Goal: Task Accomplishment & Management: Use online tool/utility

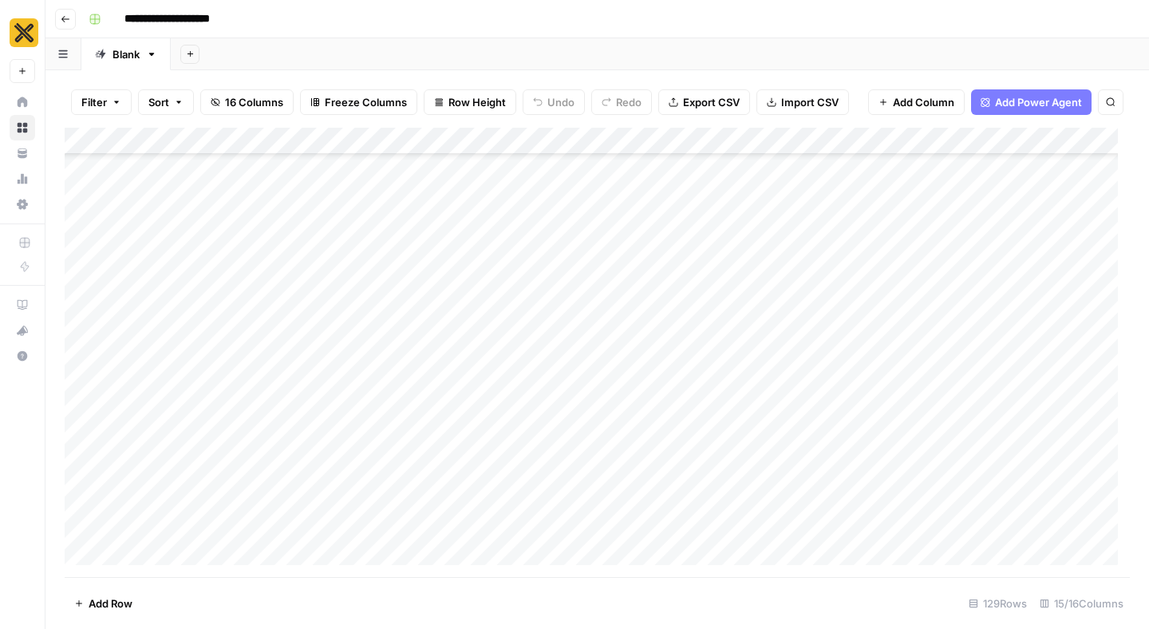
scroll to position [2605, 0]
click at [70, 390] on div "Add Column" at bounding box center [597, 352] width 1065 height 449
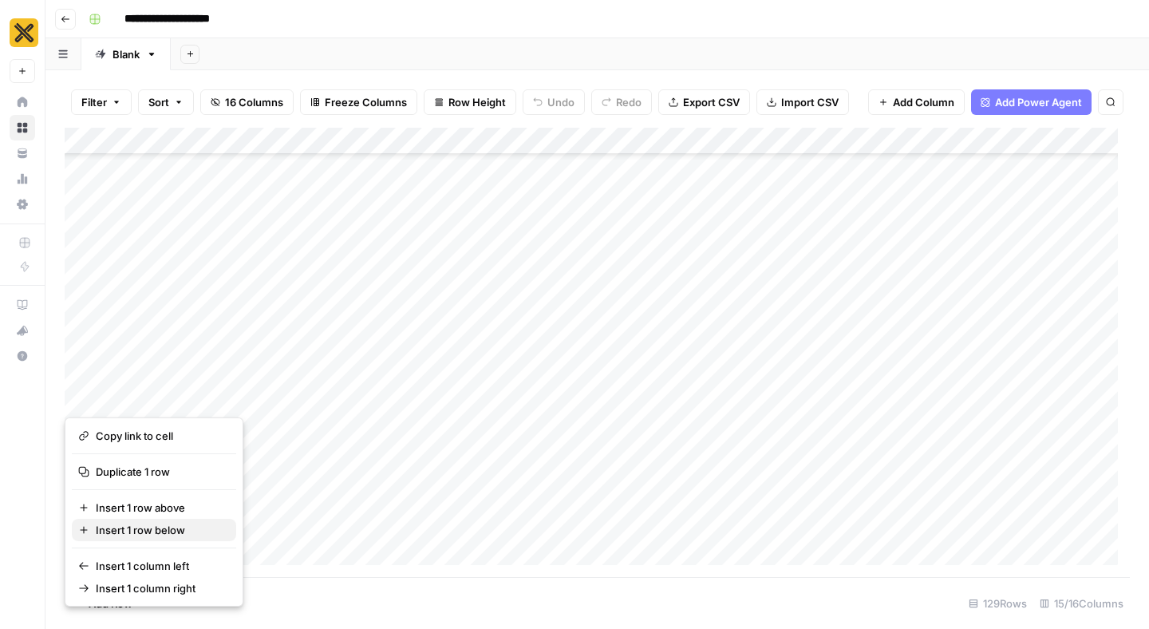
click at [125, 528] on span "Insert 1 row below" at bounding box center [160, 530] width 128 height 16
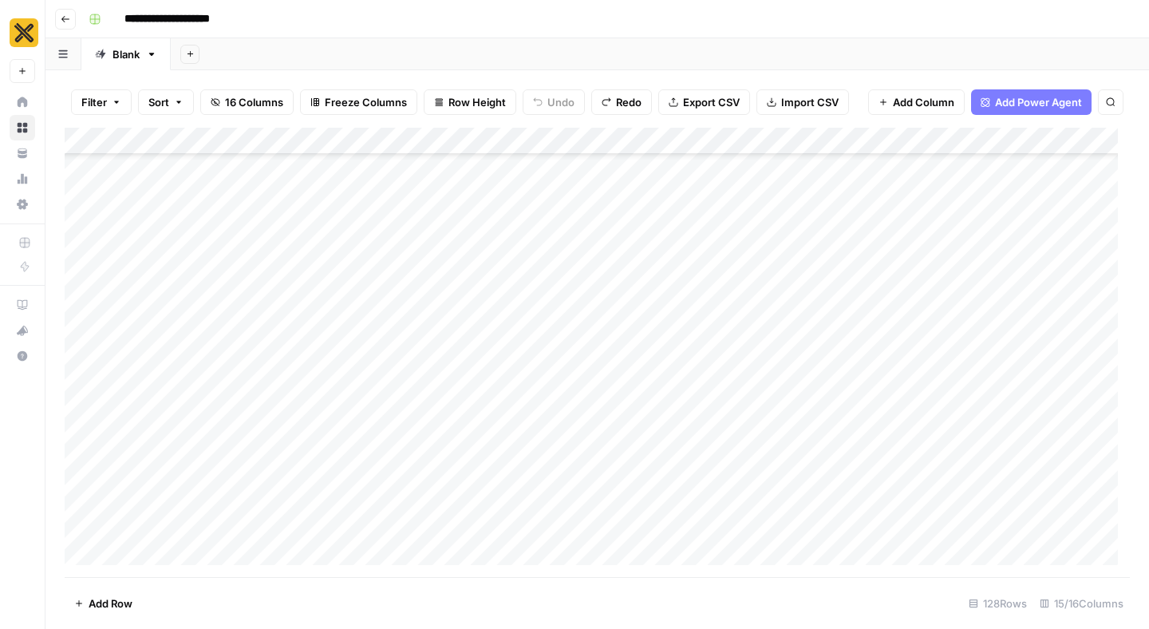
click at [69, 345] on div "Add Column" at bounding box center [597, 352] width 1065 height 449
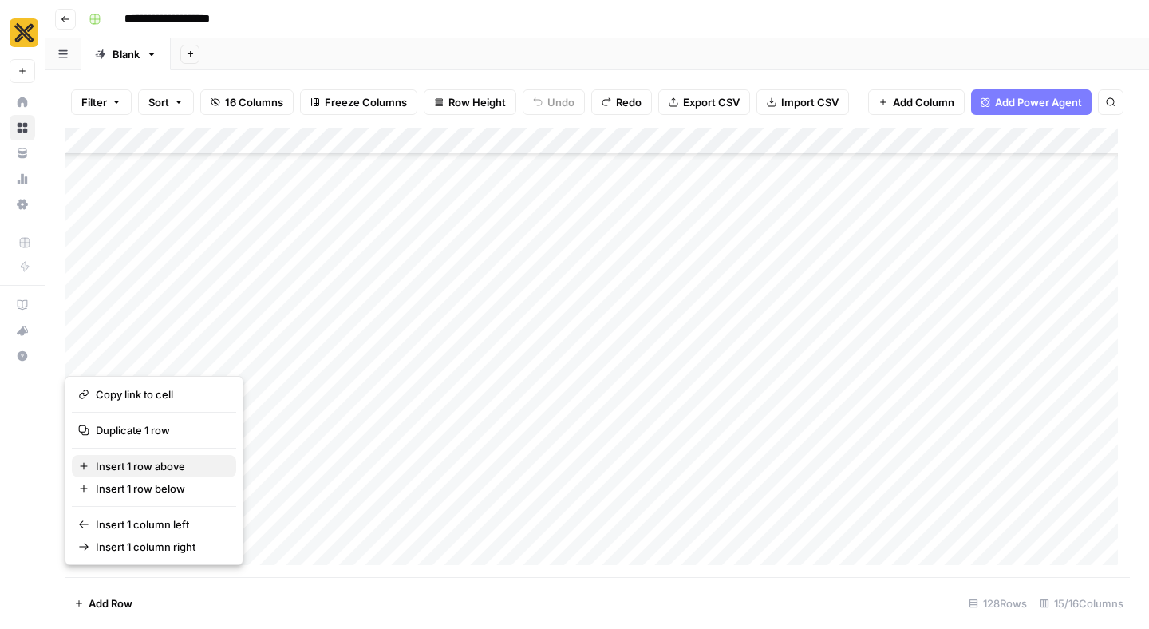
click at [120, 467] on span "Insert 1 row above" at bounding box center [160, 466] width 128 height 16
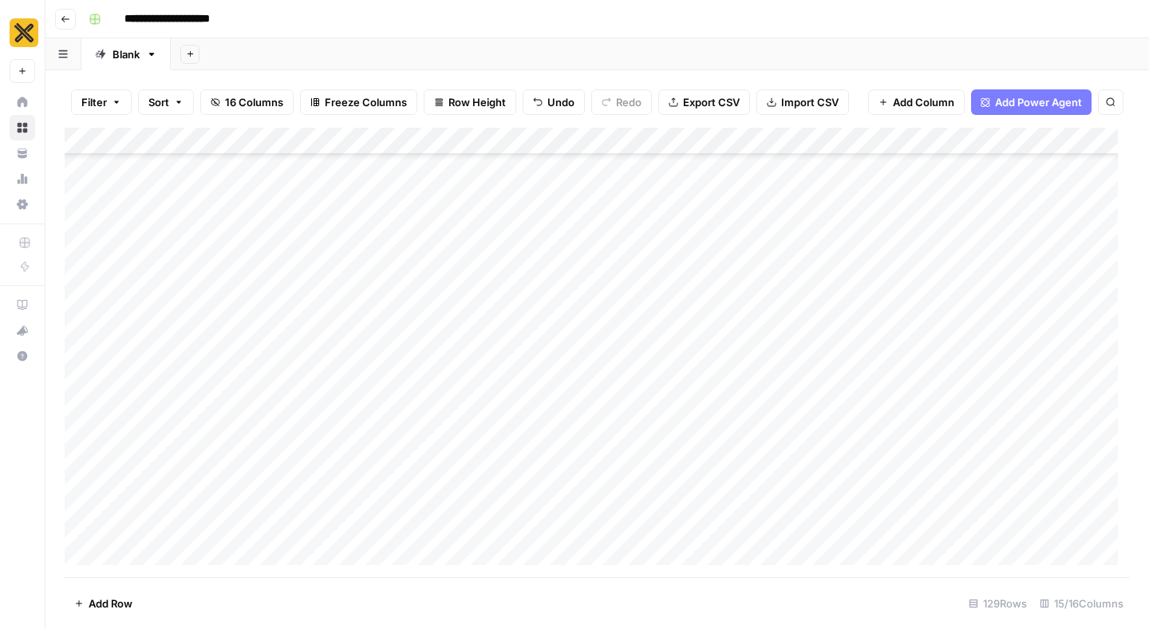
click at [317, 345] on div "Add Column" at bounding box center [597, 352] width 1065 height 449
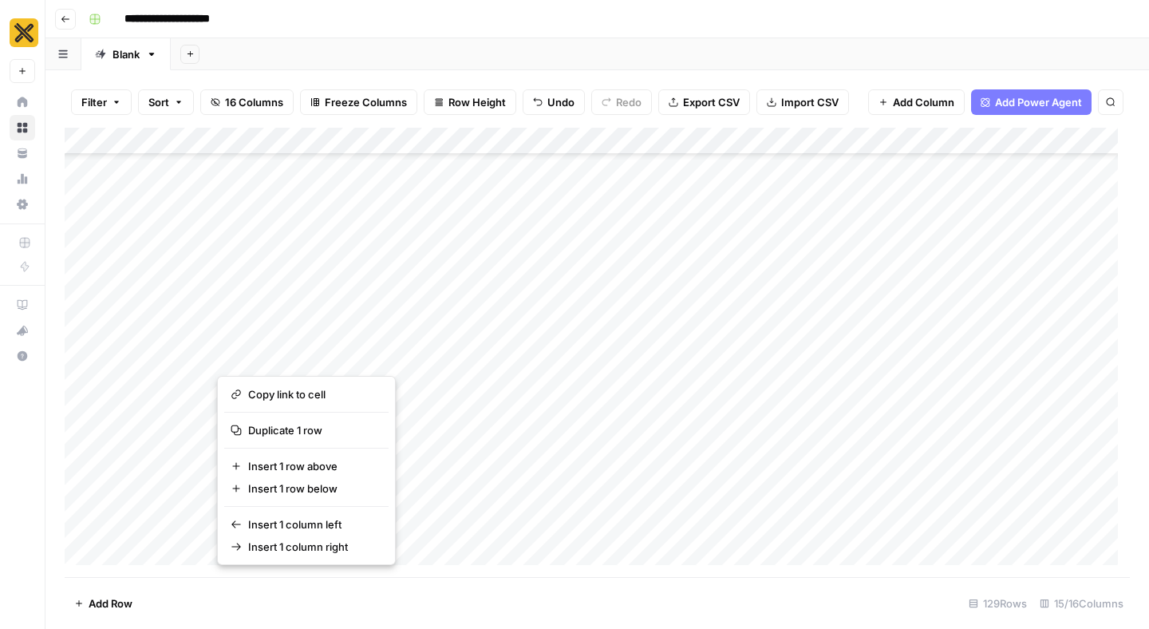
click at [321, 348] on button "button" at bounding box center [355, 348] width 277 height 42
click at [178, 346] on div "Add Column" at bounding box center [597, 352] width 1065 height 449
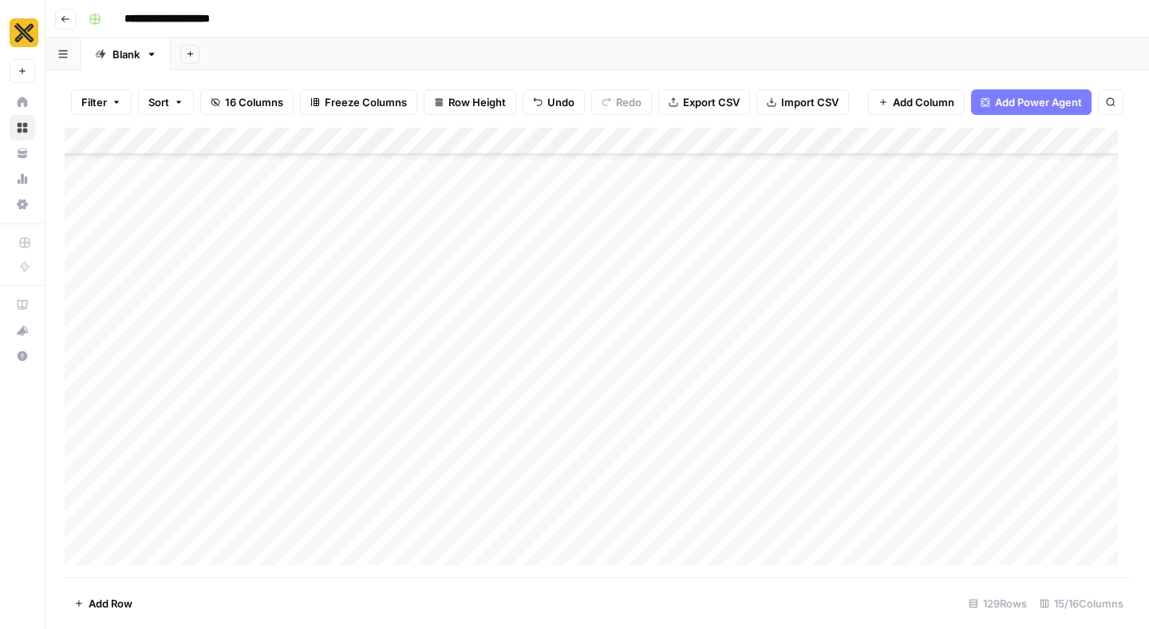
click at [260, 337] on div "Add Column" at bounding box center [597, 352] width 1065 height 449
click at [241, 342] on div "Add Column" at bounding box center [597, 352] width 1065 height 449
click at [129, 333] on div "Add Column" at bounding box center [597, 352] width 1065 height 449
type textarea "**********"
click at [532, 351] on div "Add Column" at bounding box center [597, 352] width 1065 height 449
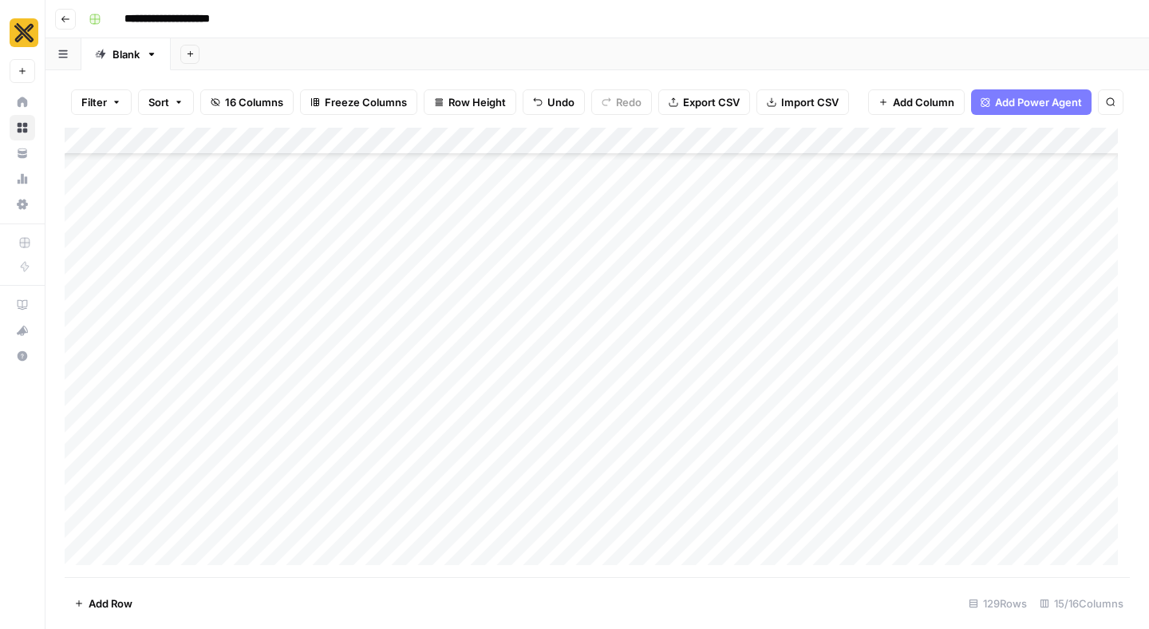
click at [610, 311] on div "Add Column" at bounding box center [597, 352] width 1065 height 449
click at [610, 311] on textarea "**********" at bounding box center [639, 301] width 294 height 22
click at [610, 311] on textarea "**********" at bounding box center [637, 301] width 290 height 22
drag, startPoint x: 559, startPoint y: 301, endPoint x: 592, endPoint y: 300, distance: 32.7
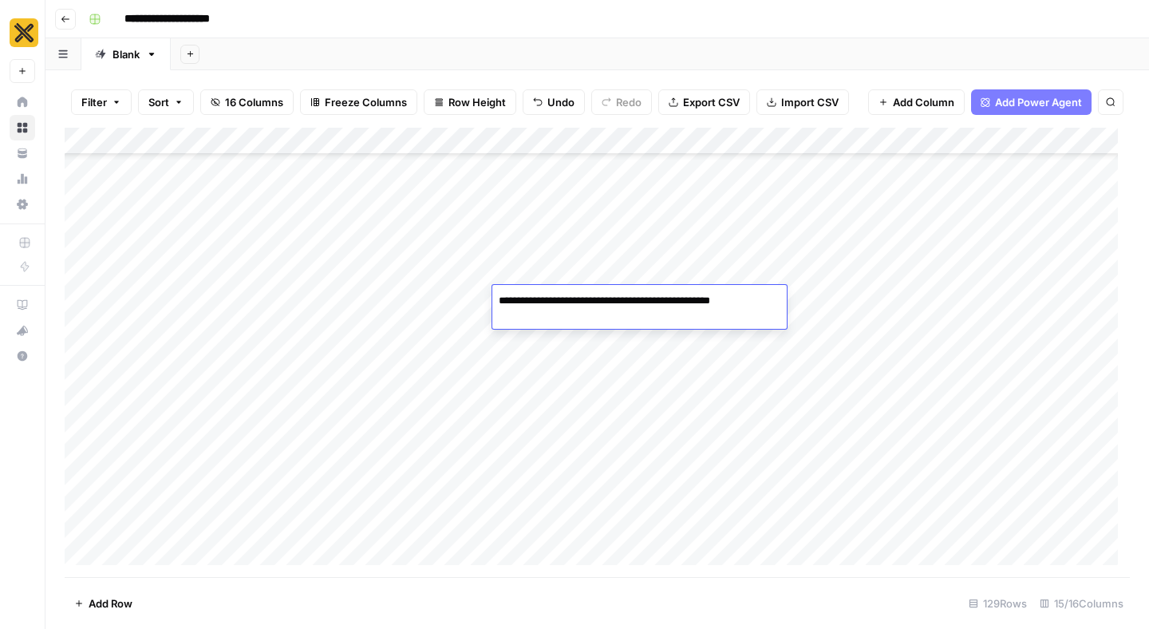
click at [592, 300] on textarea "**********" at bounding box center [637, 301] width 290 height 22
drag, startPoint x: 592, startPoint y: 300, endPoint x: 558, endPoint y: 302, distance: 34.3
click at [558, 302] on textarea "**********" at bounding box center [637, 301] width 290 height 22
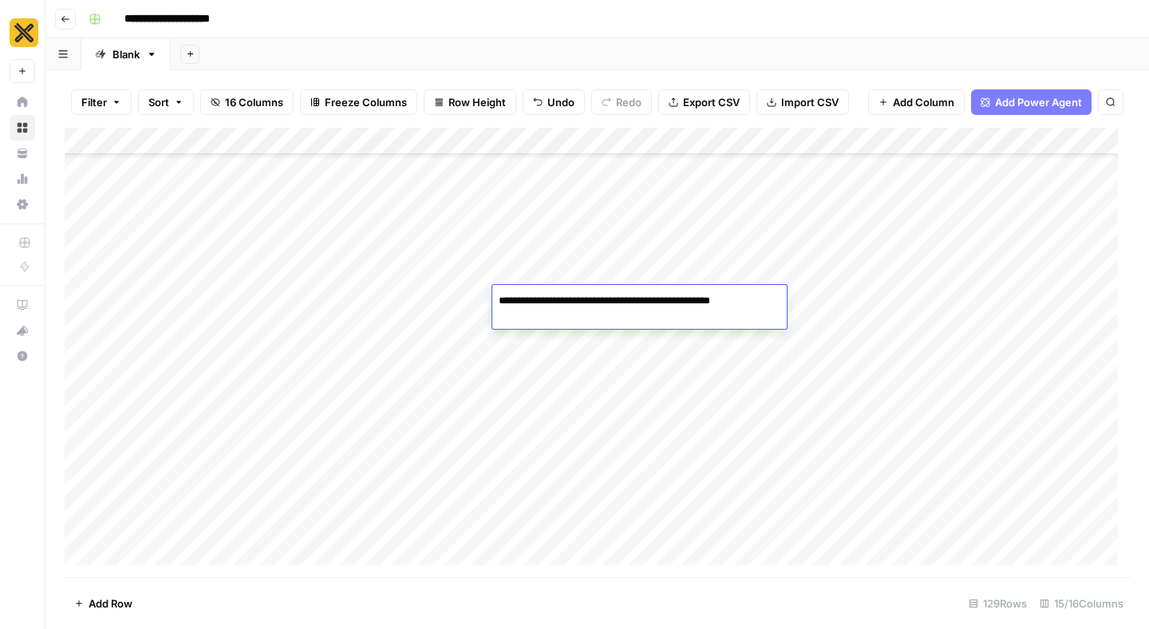
click at [558, 302] on textarea "**********" at bounding box center [637, 301] width 290 height 22
click at [553, 336] on div "Add Column" at bounding box center [597, 352] width 1065 height 449
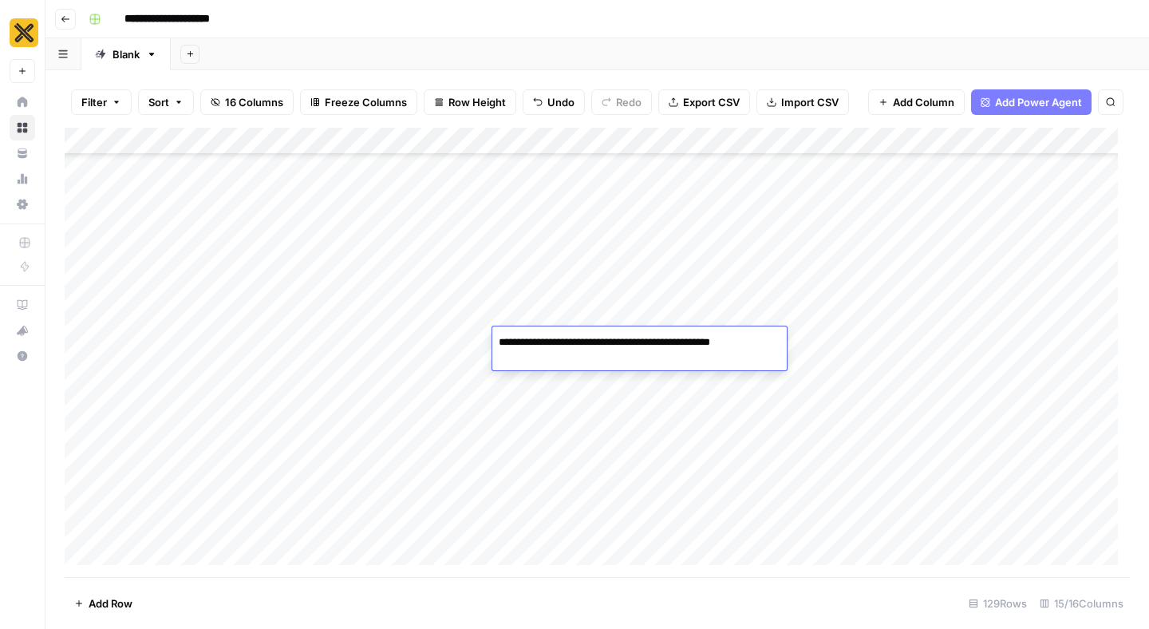
drag, startPoint x: 589, startPoint y: 341, endPoint x: 556, endPoint y: 338, distance: 33.7
click at [556, 338] on textarea "**********" at bounding box center [637, 342] width 290 height 22
type textarea "**********"
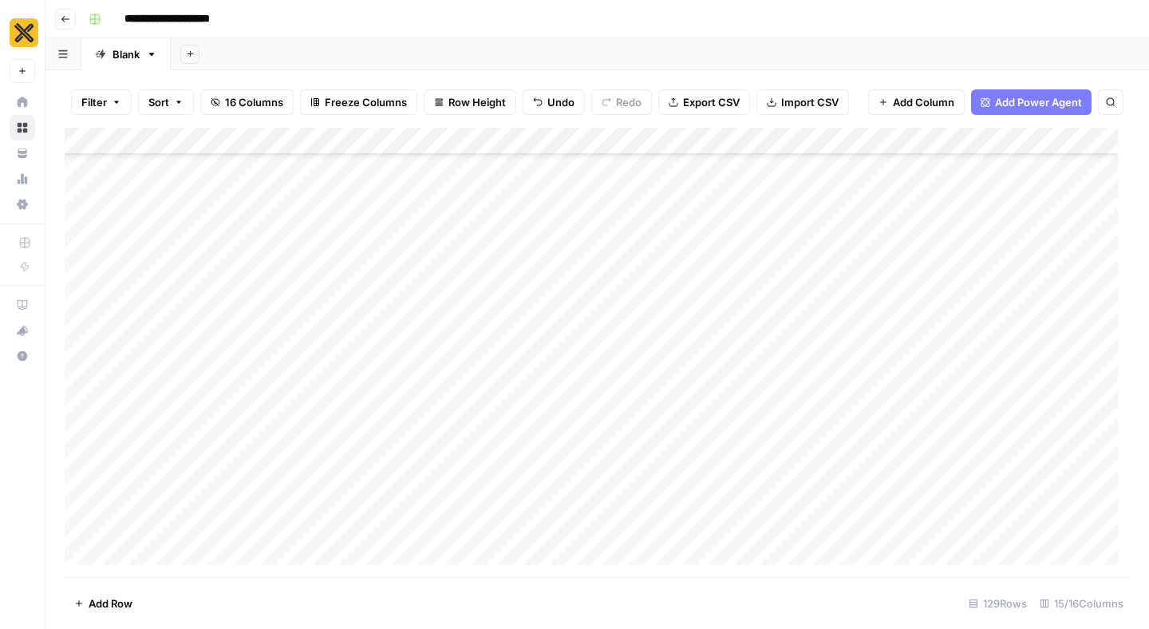
click at [824, 340] on div "Add Column" at bounding box center [597, 352] width 1065 height 449
click at [758, 342] on div "Add Column" at bounding box center [597, 352] width 1065 height 449
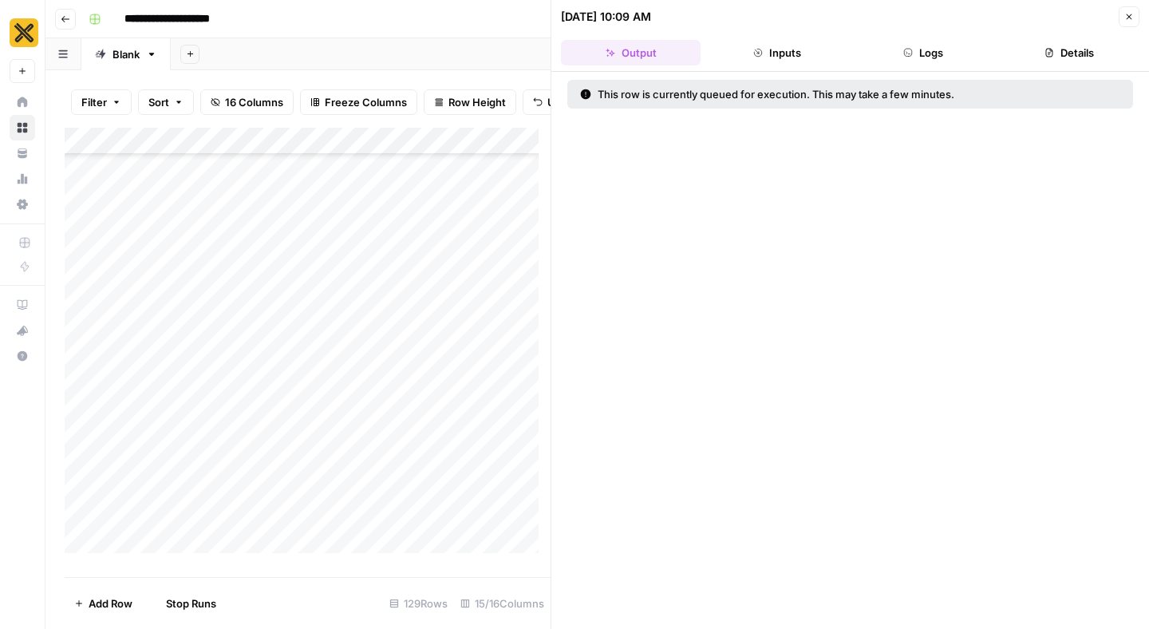
click at [1129, 20] on icon "button" at bounding box center [1129, 17] width 10 height 10
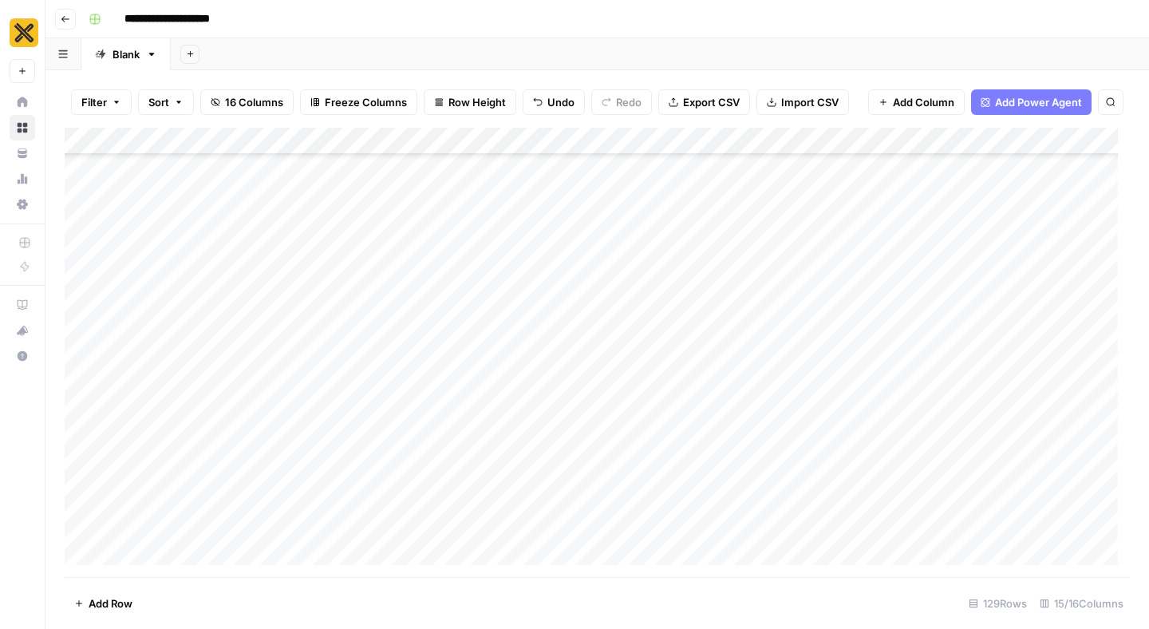
scroll to position [2392, 0]
click at [688, 98] on span "Export CSV" at bounding box center [711, 102] width 57 height 16
click at [840, 286] on div "Add Column" at bounding box center [597, 352] width 1065 height 449
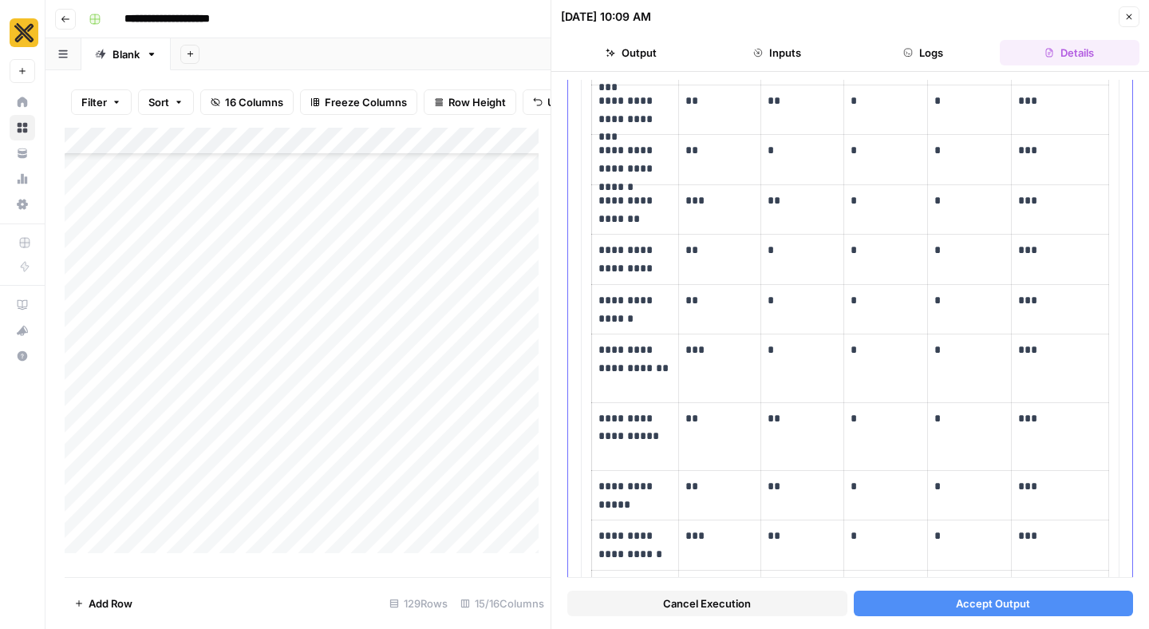
scroll to position [610, 0]
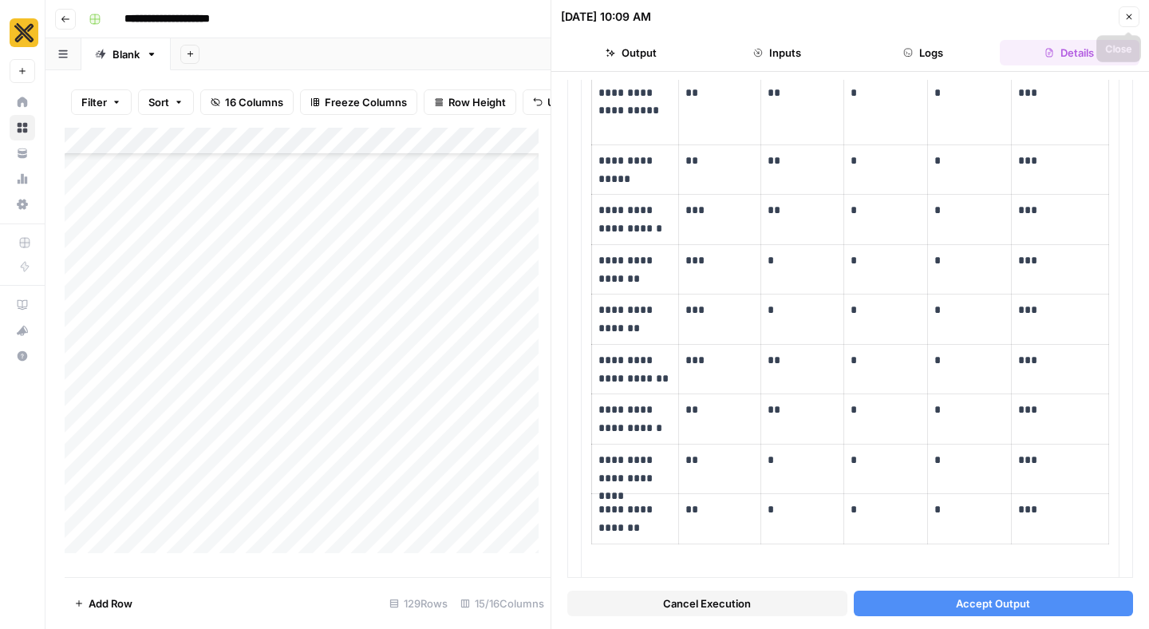
click at [1125, 16] on icon "button" at bounding box center [1129, 17] width 10 height 10
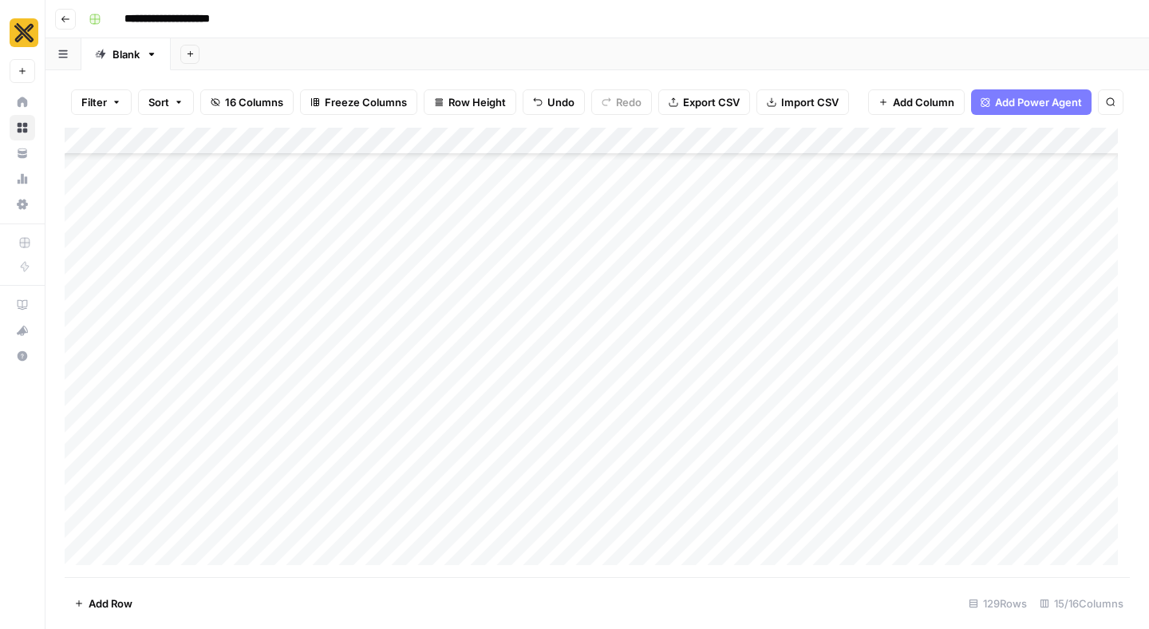
scroll to position [1520, 0]
click at [839, 224] on div "Add Column" at bounding box center [597, 352] width 1065 height 449
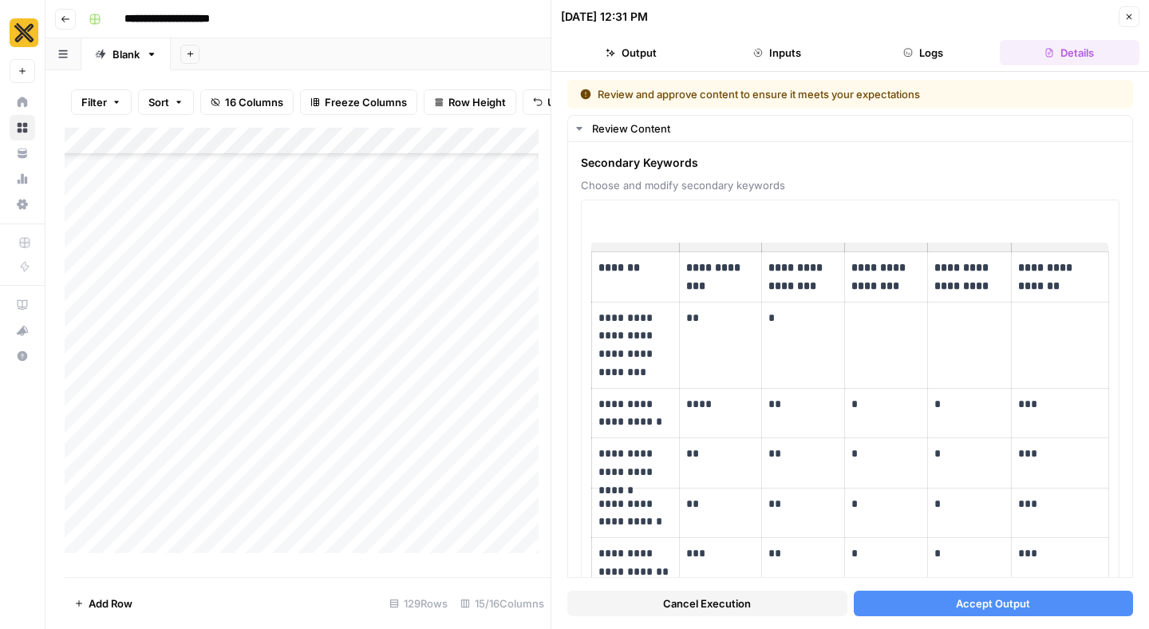
click at [676, 604] on span "Cancel Execution" at bounding box center [707, 603] width 88 height 16
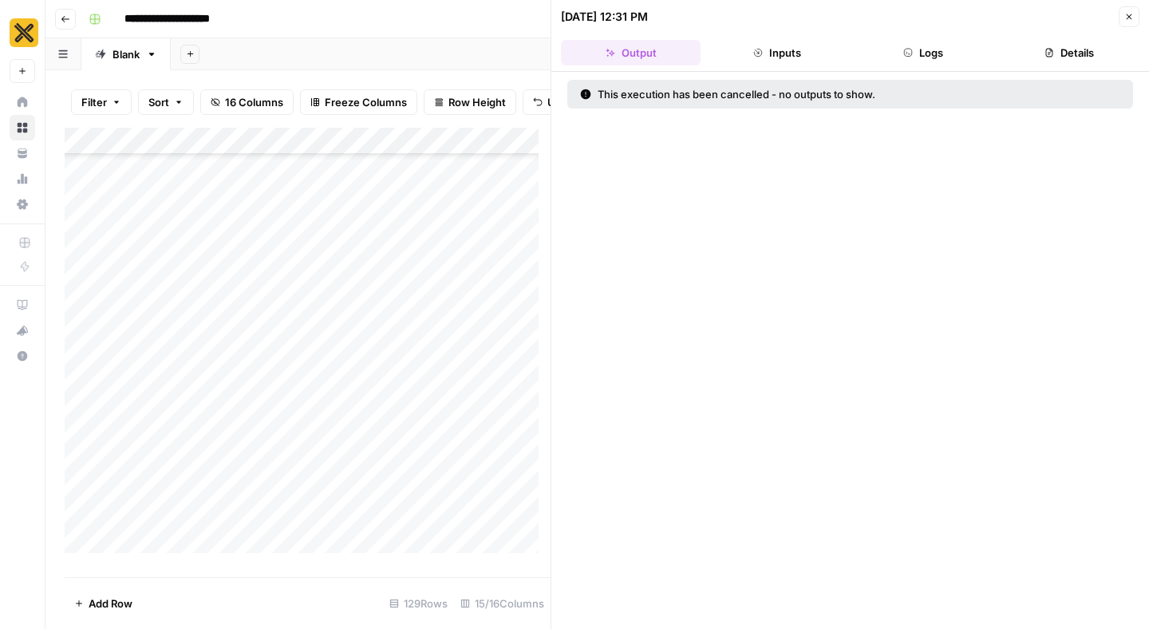
scroll to position [1122, 0]
click at [518, 377] on div "Add Column" at bounding box center [308, 346] width 486 height 437
click at [1124, 23] on button "Close" at bounding box center [1128, 16] width 21 height 21
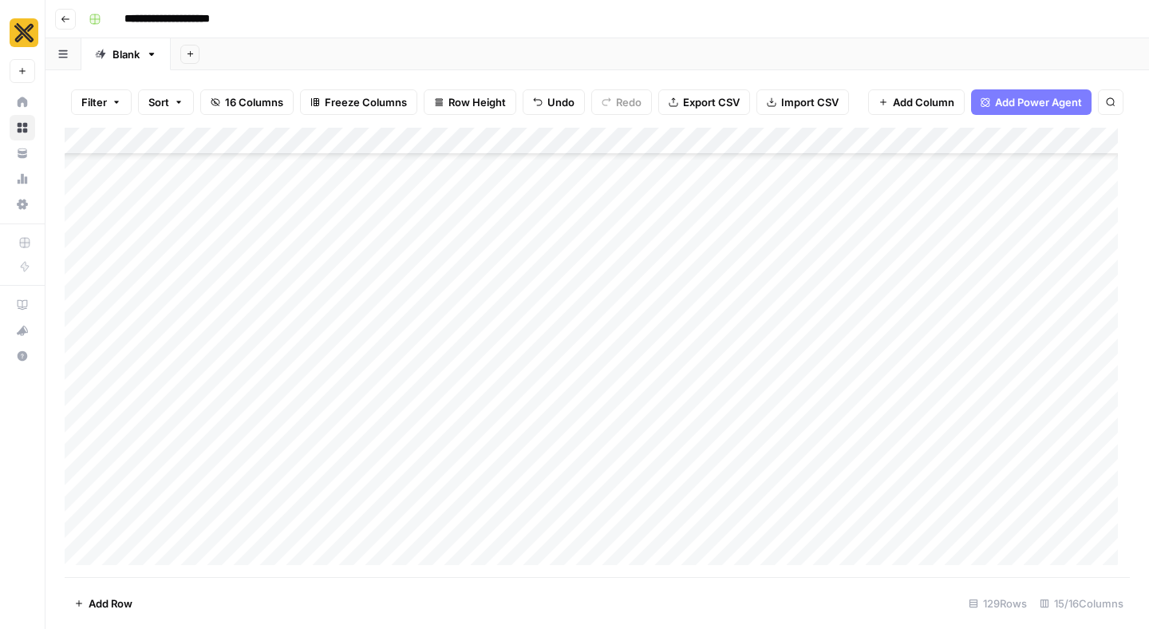
click at [648, 425] on div "Add Column" at bounding box center [597, 352] width 1065 height 449
click at [709, 428] on div "Add Column" at bounding box center [597, 352] width 1065 height 449
click at [838, 424] on div "Add Column" at bounding box center [597, 352] width 1065 height 449
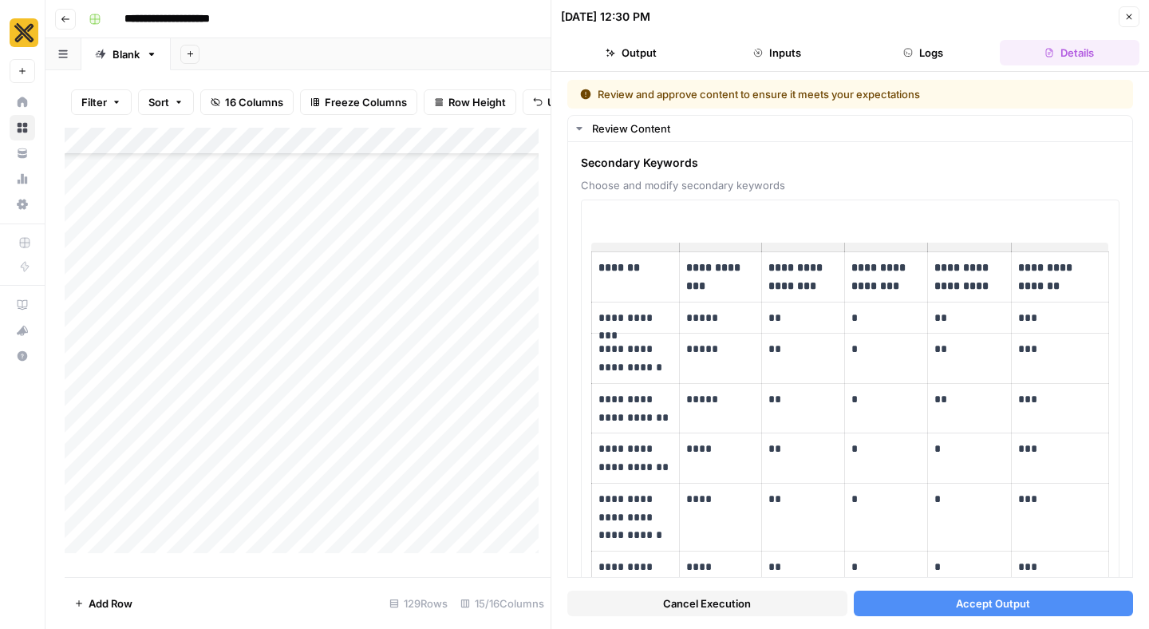
drag, startPoint x: 143, startPoint y: 452, endPoint x: 101, endPoint y: 429, distance: 47.5
click at [101, 432] on div "Add Column" at bounding box center [308, 346] width 486 height 437
drag, startPoint x: 101, startPoint y: 428, endPoint x: 140, endPoint y: 449, distance: 43.5
click at [140, 449] on div "Add Column" at bounding box center [308, 346] width 486 height 437
click at [146, 432] on textarea "**********" at bounding box center [220, 435] width 255 height 22
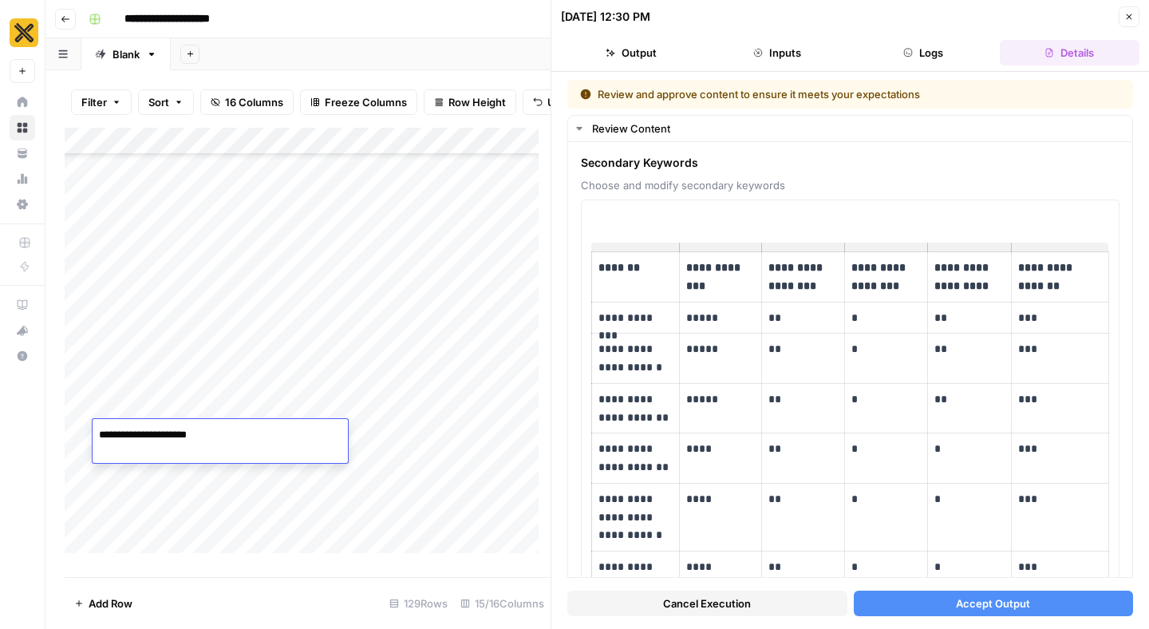
click at [146, 432] on textarea "**********" at bounding box center [220, 435] width 255 height 22
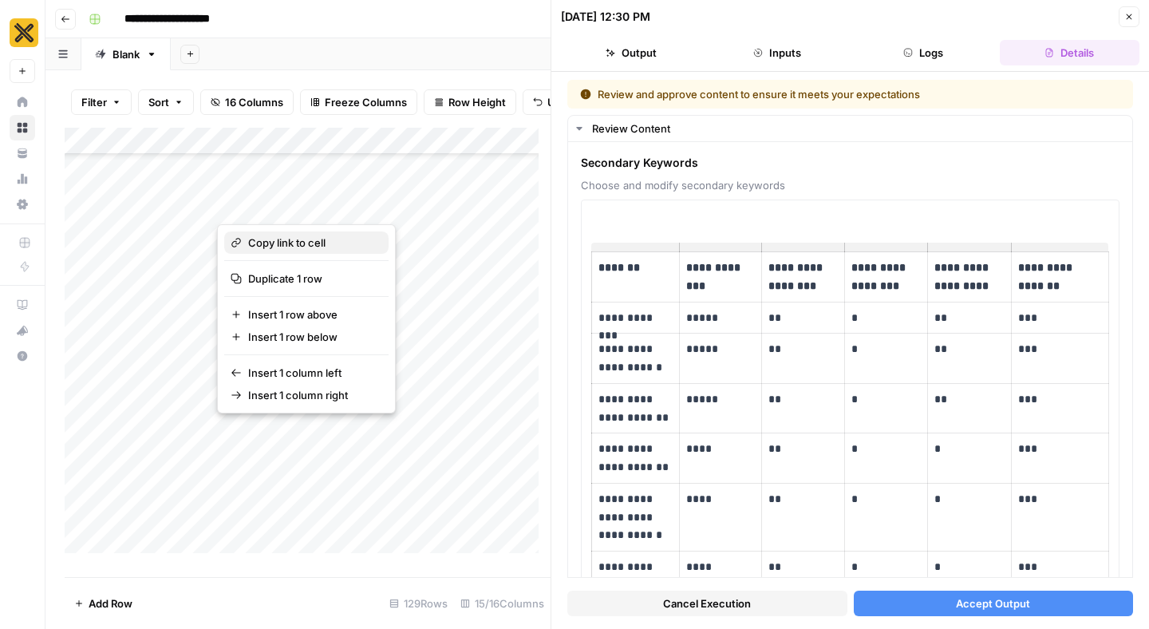
click at [279, 248] on span "Copy link to cell" at bounding box center [312, 243] width 128 height 16
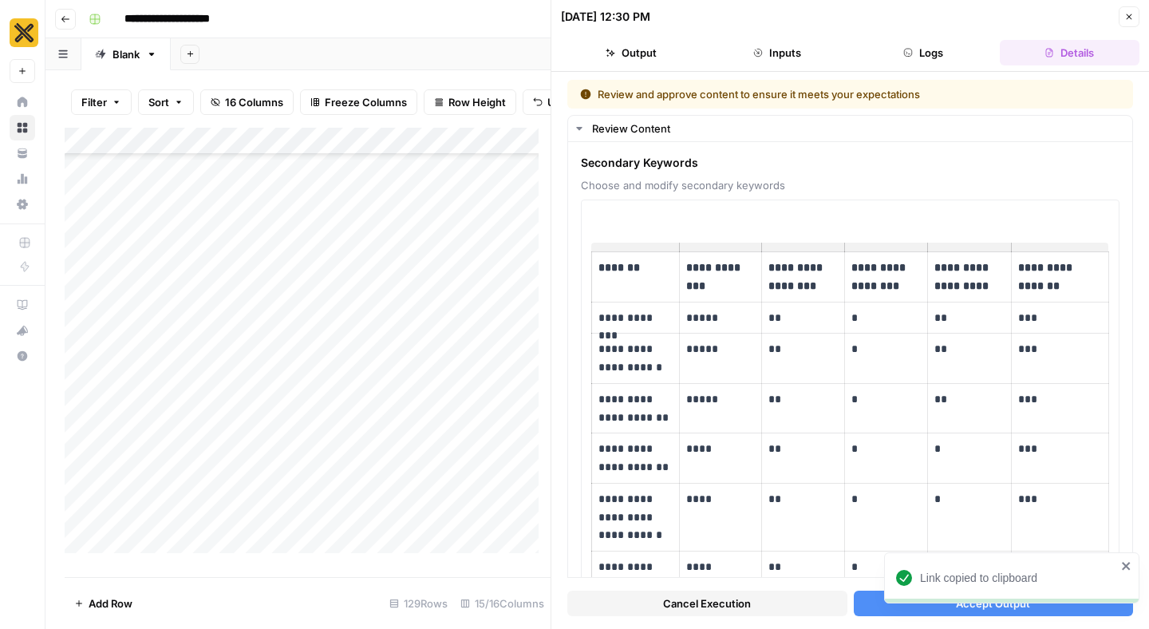
click at [412, 434] on div "Add Column" at bounding box center [308, 346] width 486 height 437
click at [404, 441] on input "**********" at bounding box center [350, 437] width 255 height 19
click at [1129, 15] on icon "button" at bounding box center [1129, 17] width 10 height 10
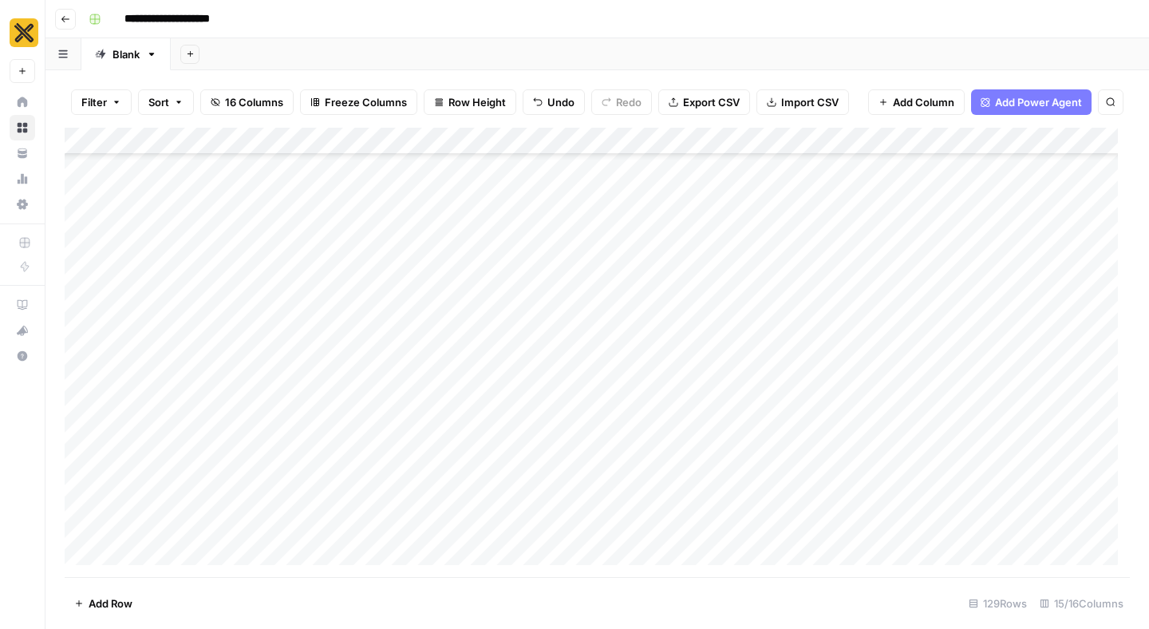
scroll to position [462, 0]
click at [833, 326] on div "Add Column" at bounding box center [597, 352] width 1065 height 449
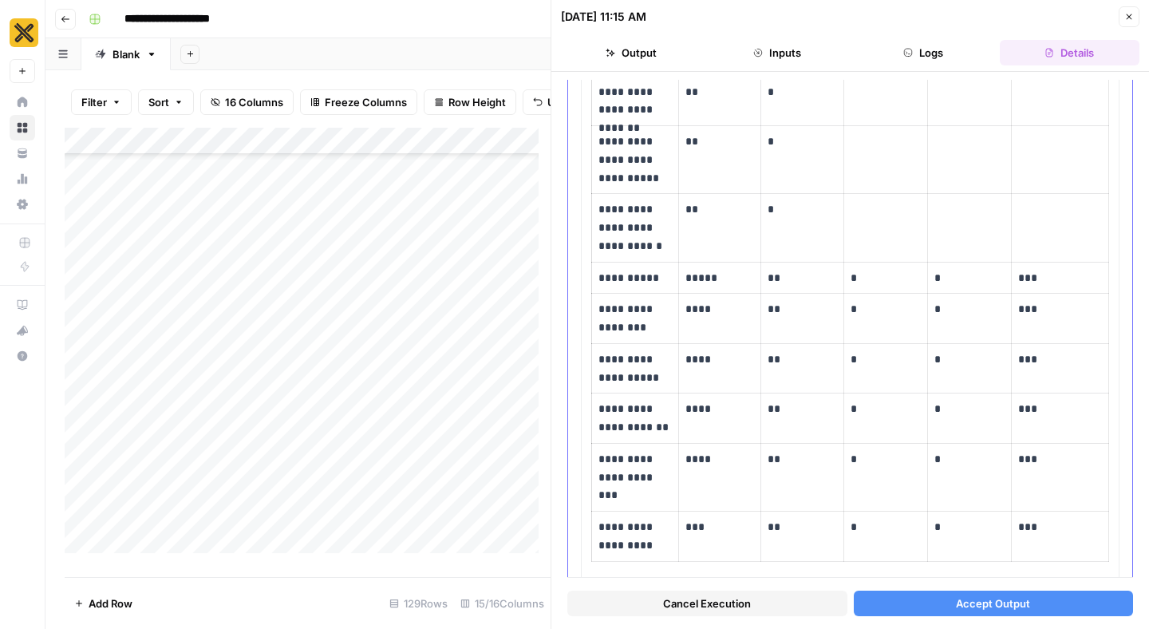
scroll to position [240, 0]
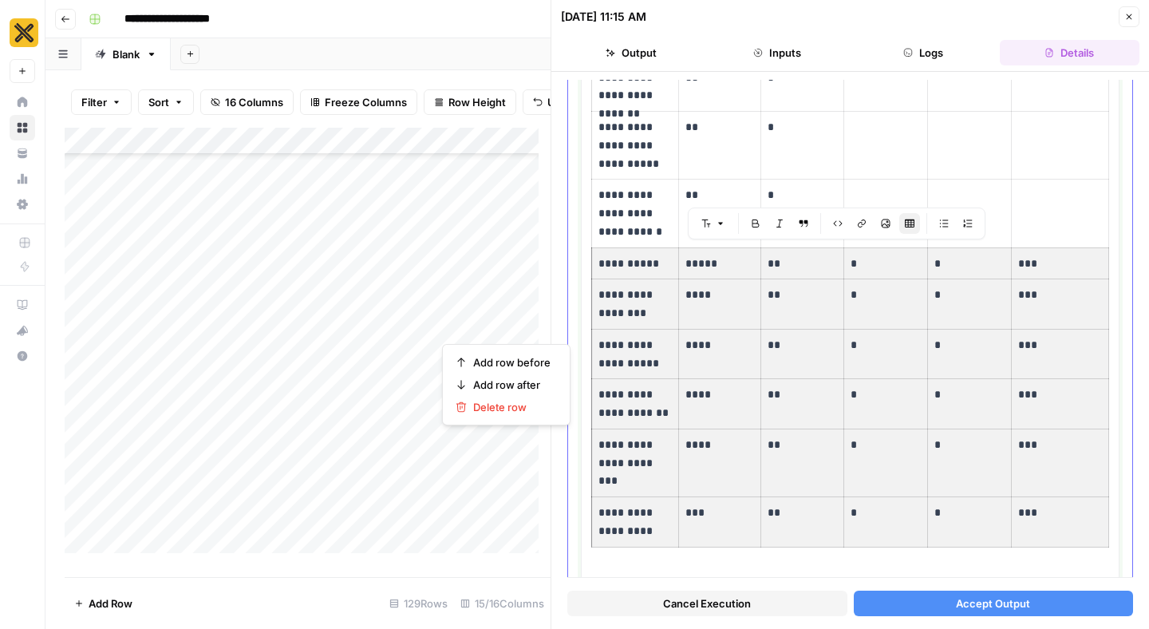
drag, startPoint x: 1043, startPoint y: 518, endPoint x: 600, endPoint y: 263, distance: 511.7
click at [600, 263] on tbody "**********" at bounding box center [850, 279] width 517 height 535
click at [513, 412] on span "Delete row" at bounding box center [511, 407] width 77 height 16
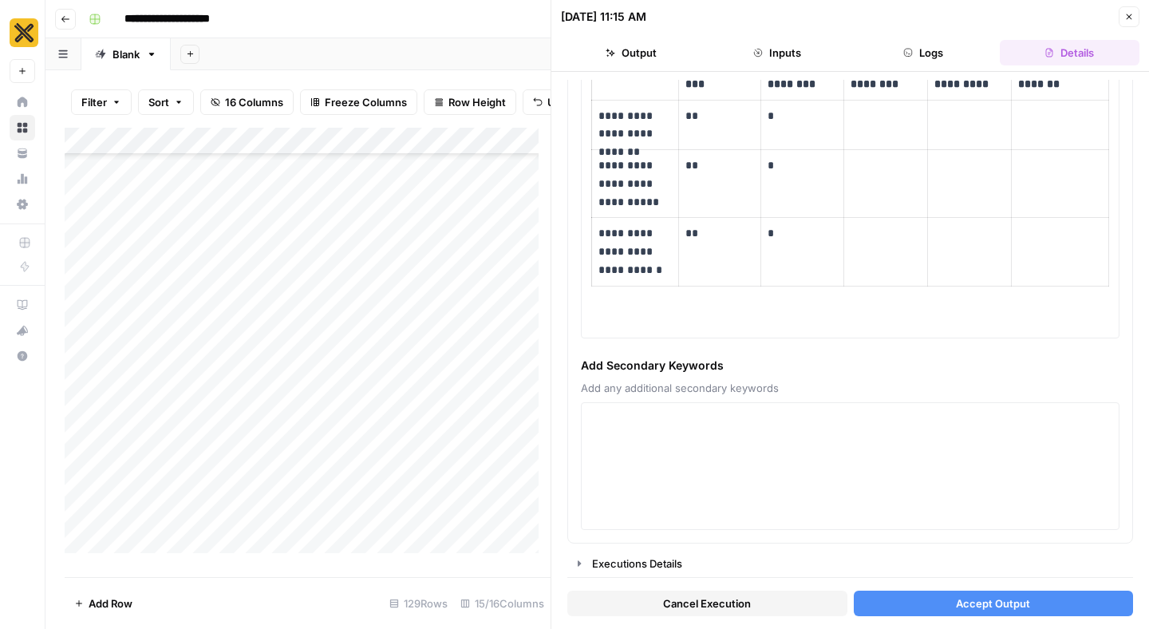
click at [903, 602] on button "Accept Output" at bounding box center [993, 603] width 280 height 26
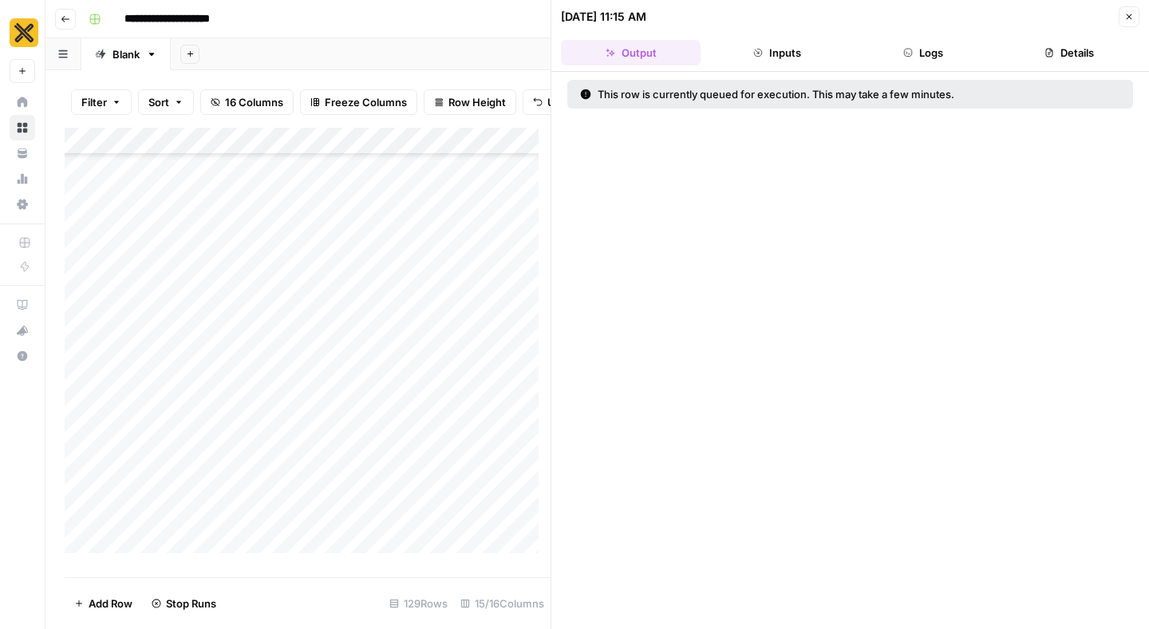
click at [1128, 17] on icon "button" at bounding box center [1129, 17] width 6 height 6
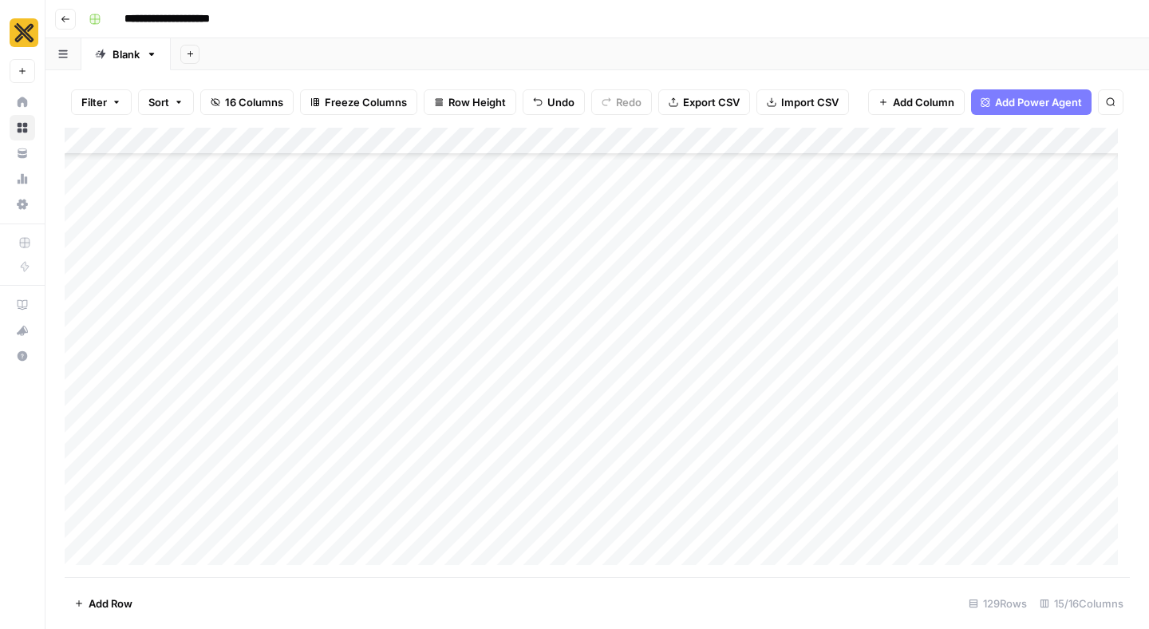
scroll to position [544, 0]
click at [837, 415] on div "Add Column" at bounding box center [597, 352] width 1065 height 449
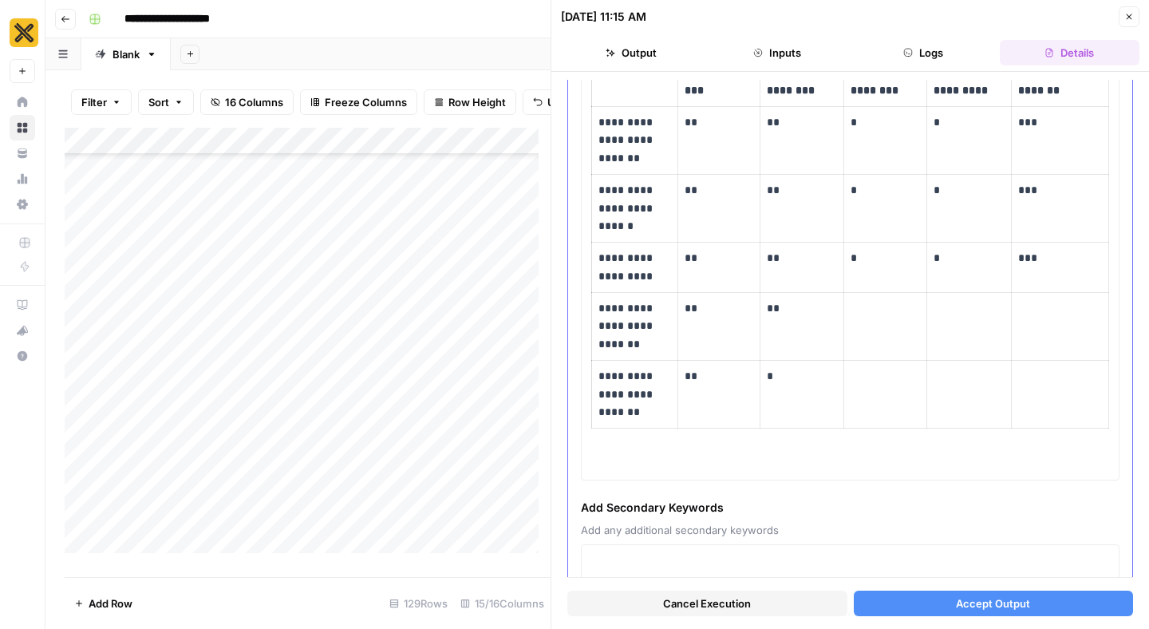
scroll to position [179, 0]
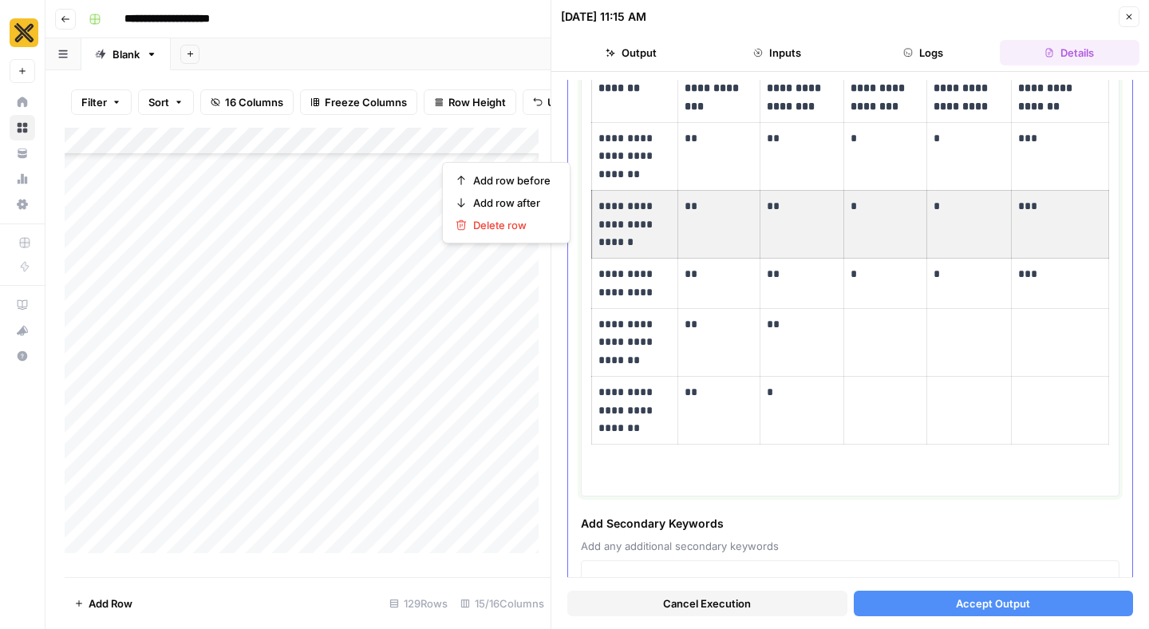
drag, startPoint x: 1037, startPoint y: 213, endPoint x: 582, endPoint y: 222, distance: 454.7
click at [582, 222] on div "**********" at bounding box center [850, 258] width 538 height 476
click at [530, 227] on span "Delete row" at bounding box center [511, 225] width 77 height 16
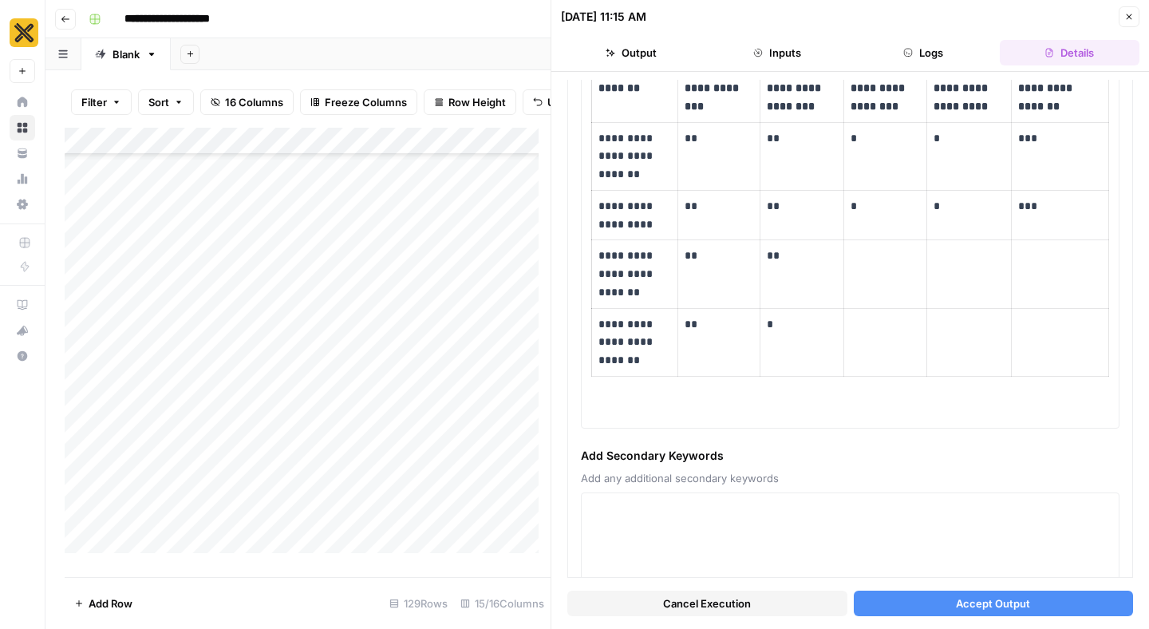
click at [901, 604] on button "Accept Output" at bounding box center [993, 603] width 280 height 26
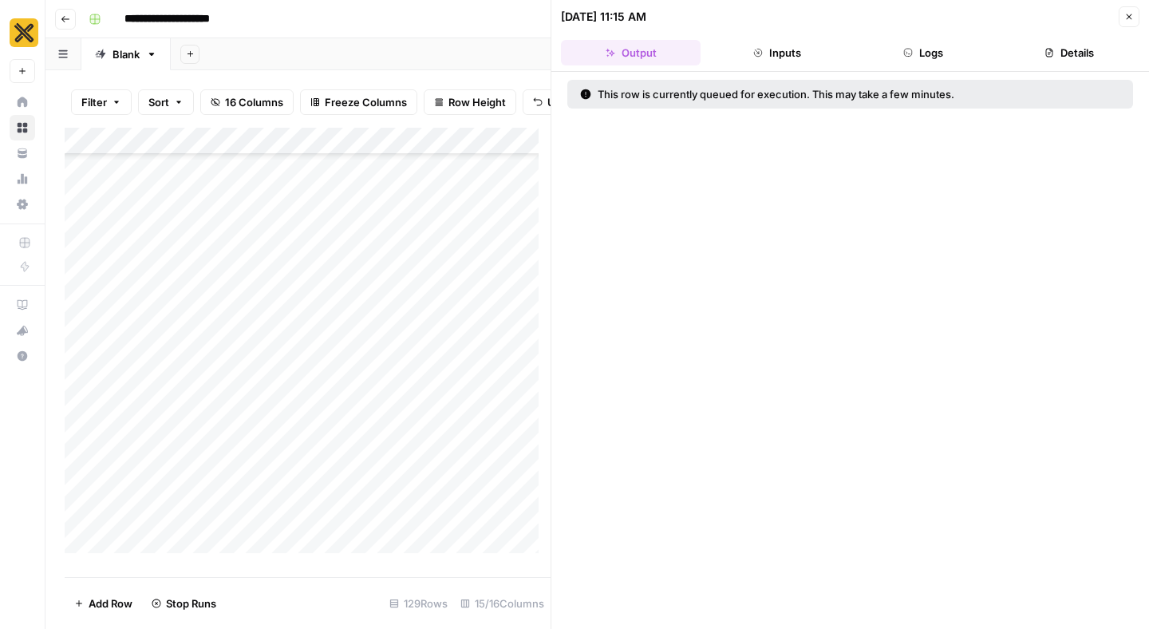
click at [1127, 18] on icon "button" at bounding box center [1129, 17] width 6 height 6
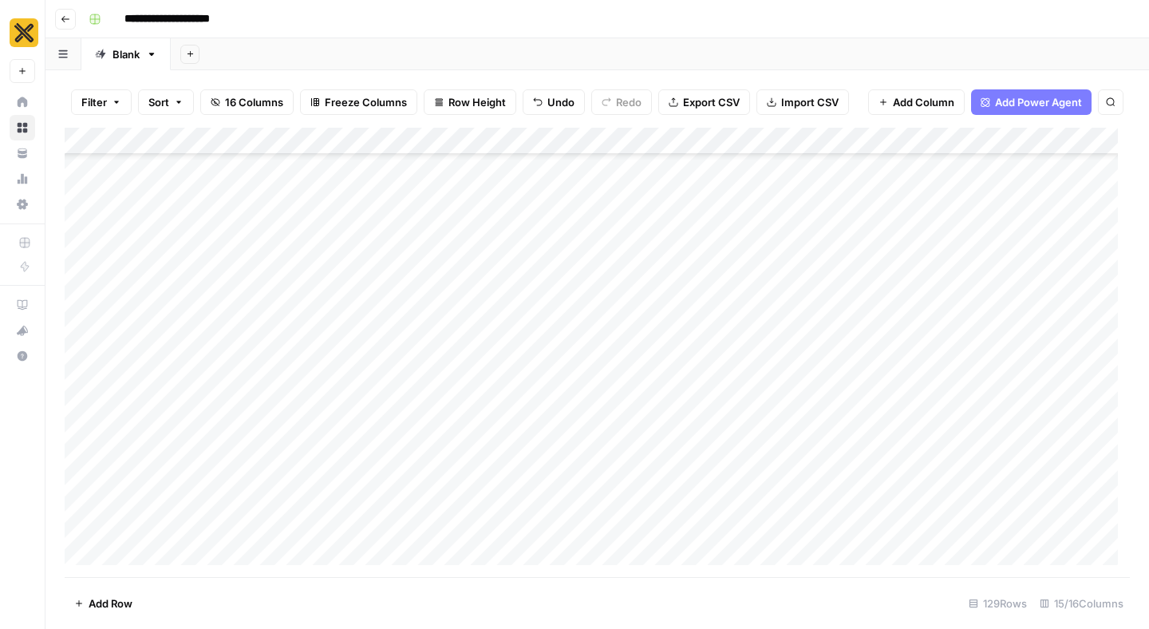
scroll to position [648, 0]
click at [840, 390] on div "Add Column" at bounding box center [597, 352] width 1065 height 449
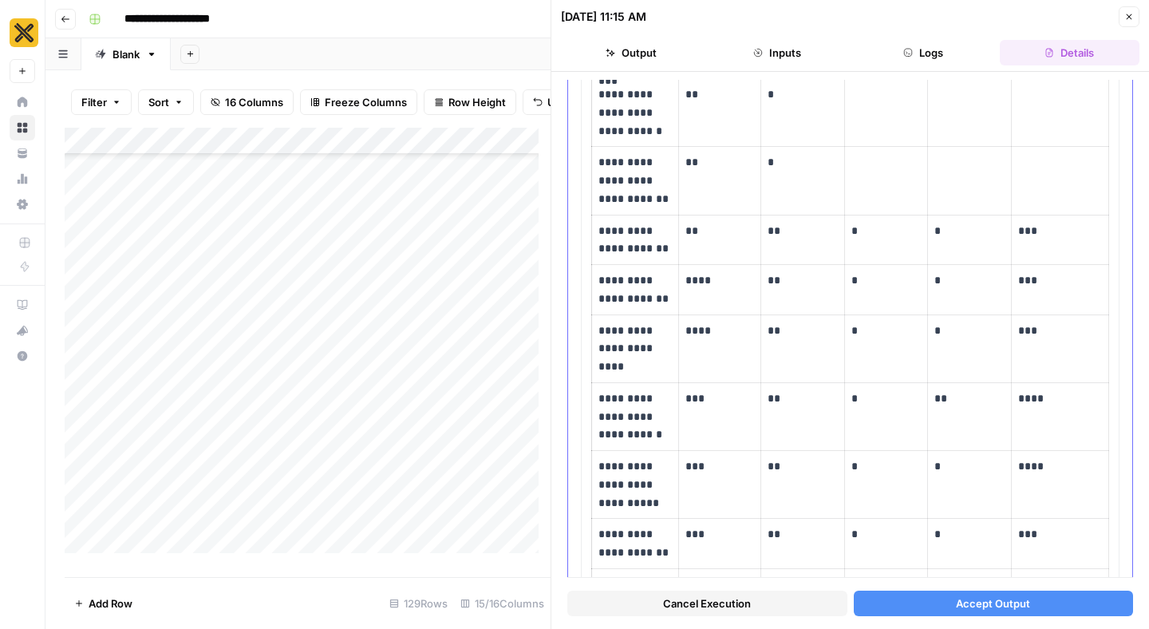
scroll to position [296, 0]
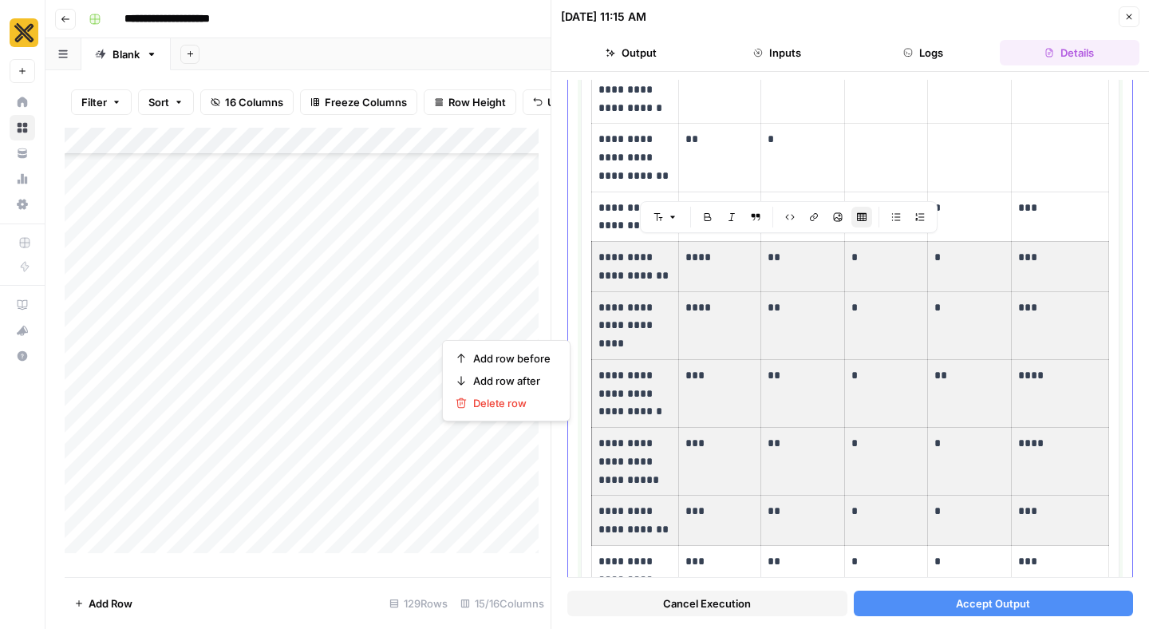
drag, startPoint x: 597, startPoint y: 252, endPoint x: 1047, endPoint y: 526, distance: 525.9
click at [505, 402] on span "Delete row" at bounding box center [511, 403] width 77 height 16
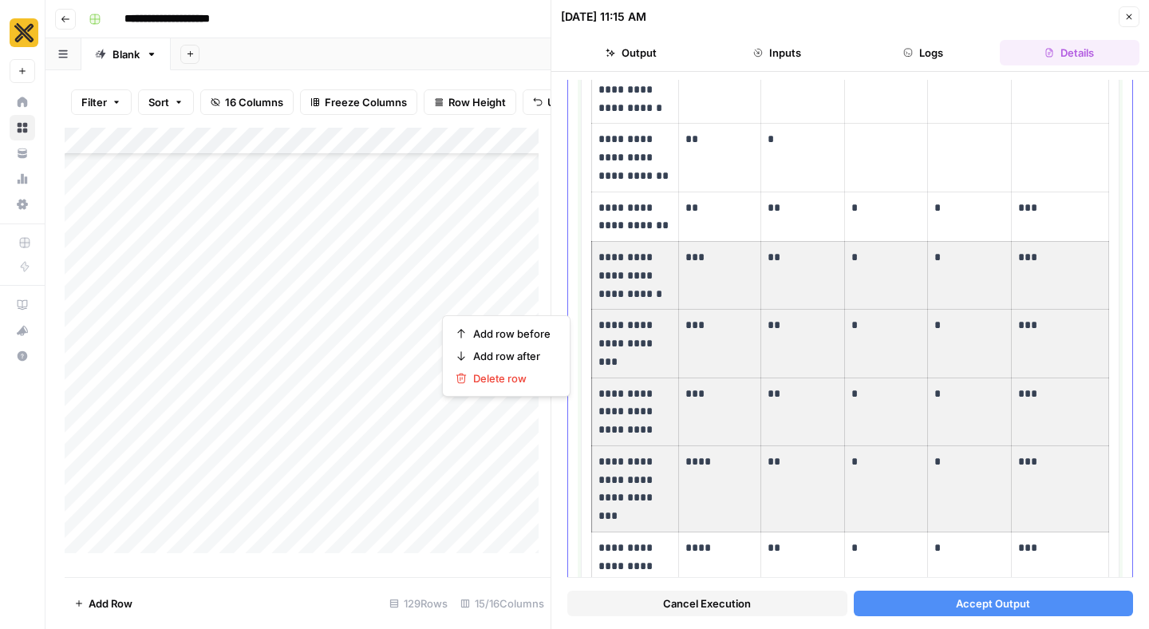
drag, startPoint x: 598, startPoint y: 259, endPoint x: 1017, endPoint y: 487, distance: 476.5
click at [490, 376] on span "Delete row" at bounding box center [511, 378] width 77 height 16
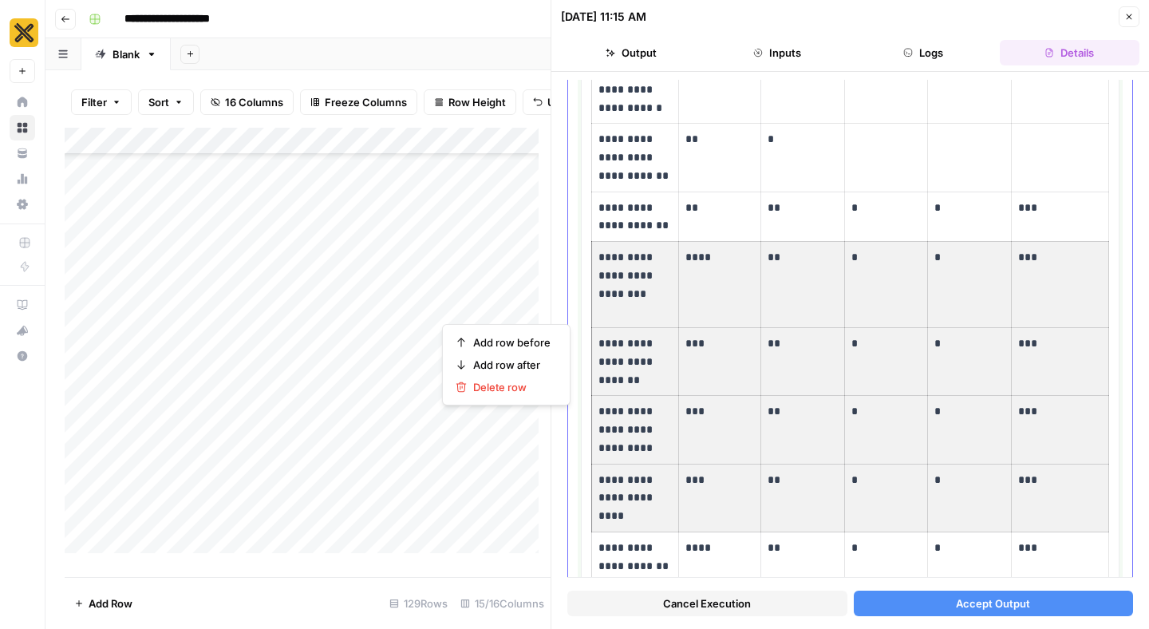
drag, startPoint x: 597, startPoint y: 254, endPoint x: 1061, endPoint y: 475, distance: 513.1
click at [1061, 475] on tbody "**********" at bounding box center [850, 640] width 517 height 1369
click at [491, 384] on span "Delete row" at bounding box center [511, 387] width 77 height 16
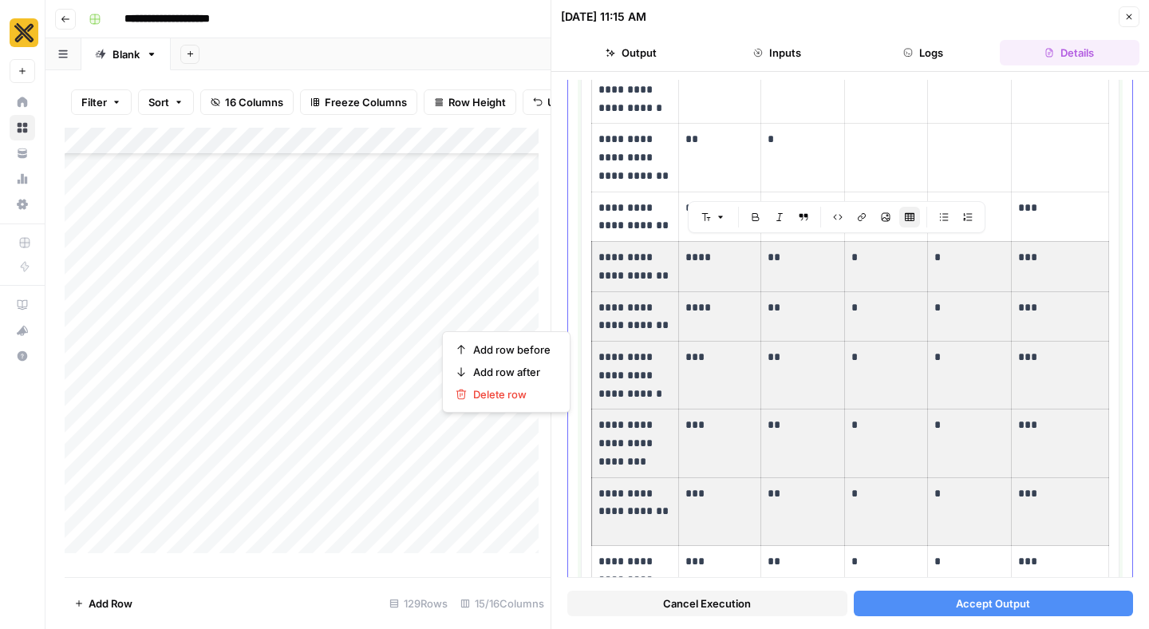
drag, startPoint x: 597, startPoint y: 254, endPoint x: 1062, endPoint y: 487, distance: 520.1
click at [1062, 487] on tbody "**********" at bounding box center [850, 495] width 517 height 1079
click at [495, 393] on span "Delete row" at bounding box center [511, 394] width 77 height 16
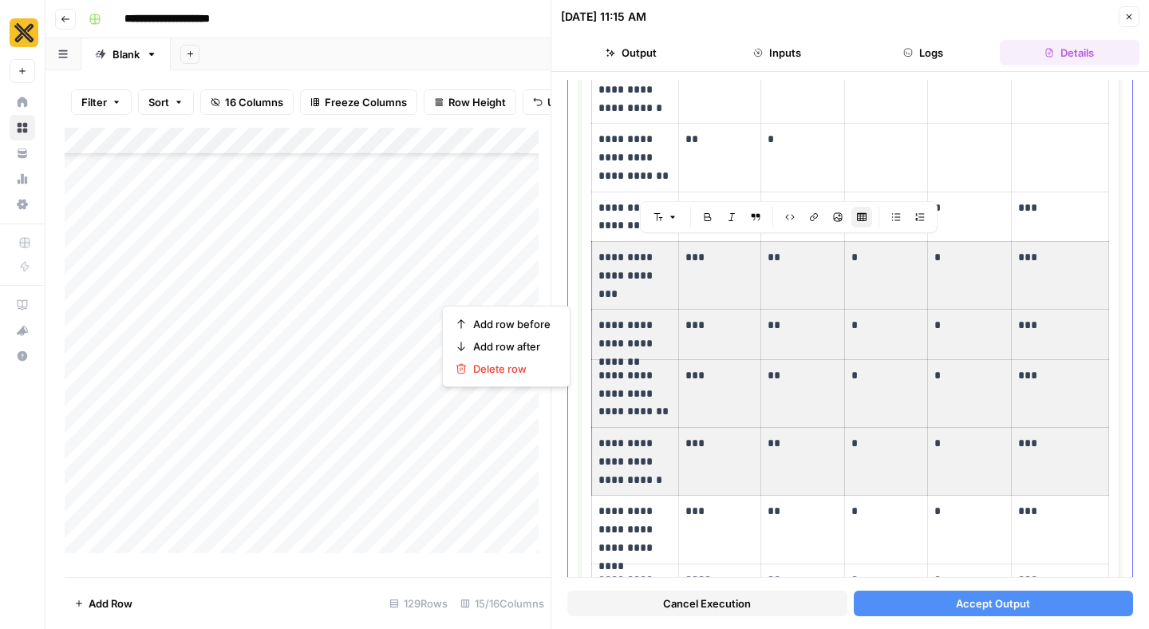
drag, startPoint x: 600, startPoint y: 257, endPoint x: 1033, endPoint y: 467, distance: 481.6
click at [1033, 467] on tbody "**********" at bounding box center [850, 343] width 517 height 775
click at [507, 371] on span "Delete row" at bounding box center [511, 369] width 77 height 16
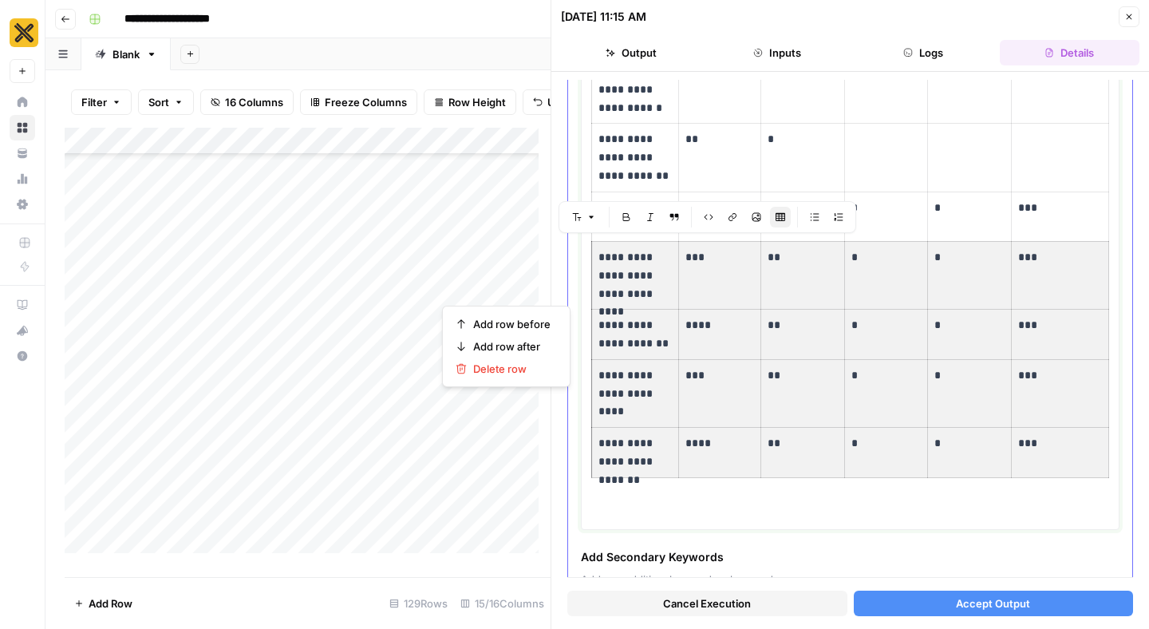
drag, startPoint x: 601, startPoint y: 261, endPoint x: 1058, endPoint y: 443, distance: 491.9
click at [1058, 443] on tbody "**********" at bounding box center [850, 217] width 517 height 522
click at [515, 369] on span "Delete row" at bounding box center [511, 369] width 77 height 16
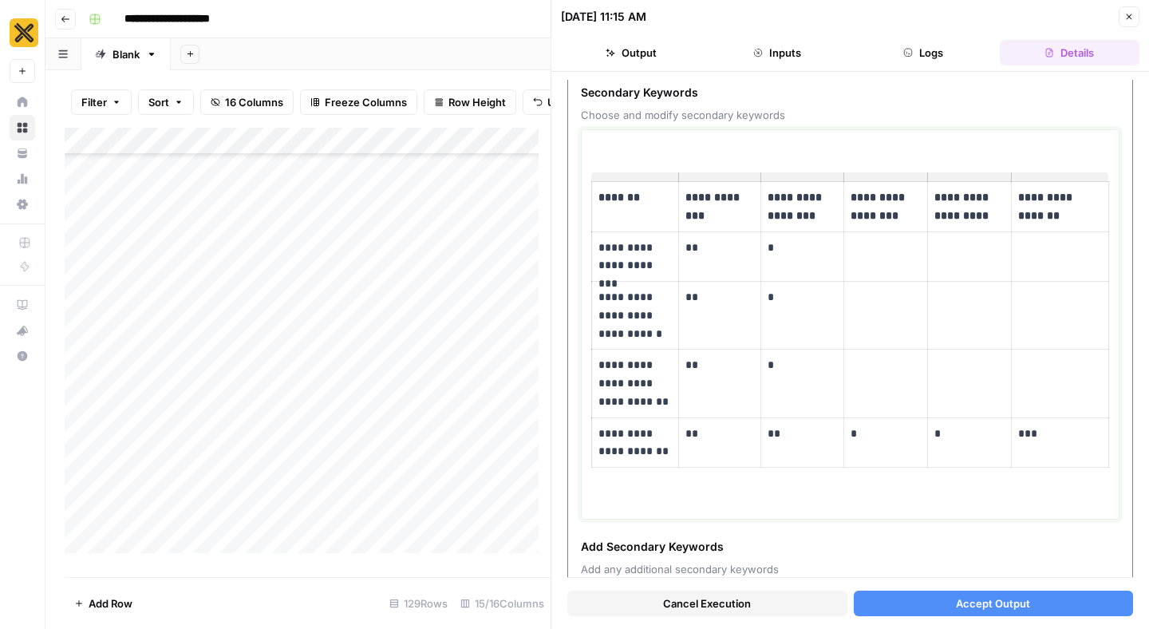
scroll to position [48, 0]
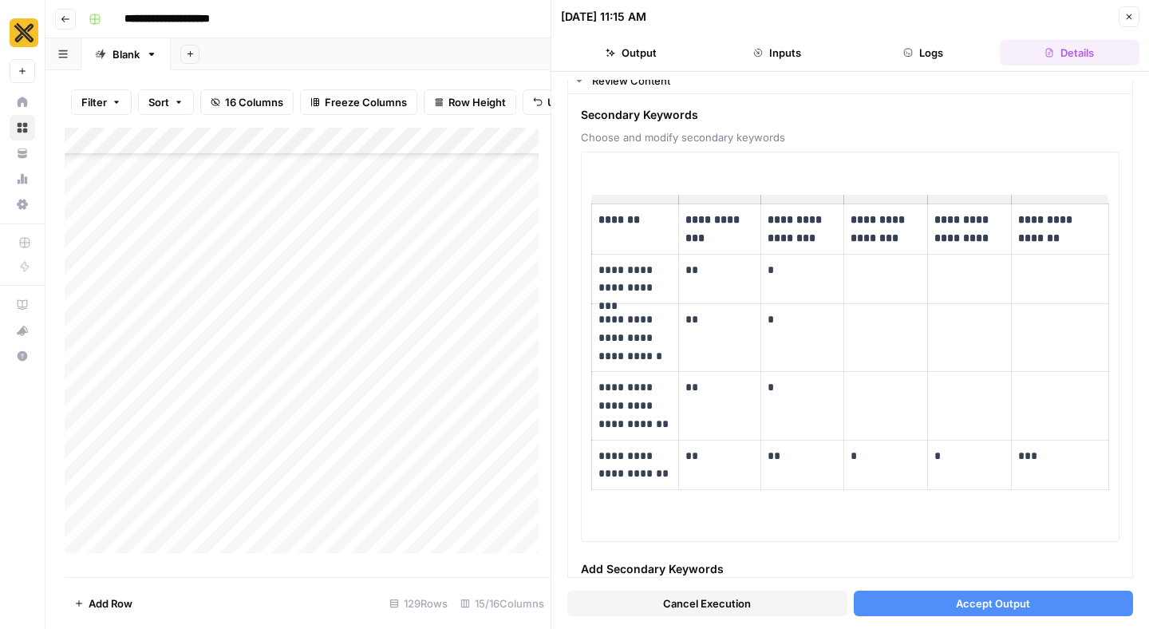
click at [934, 599] on button "Accept Output" at bounding box center [993, 603] width 280 height 26
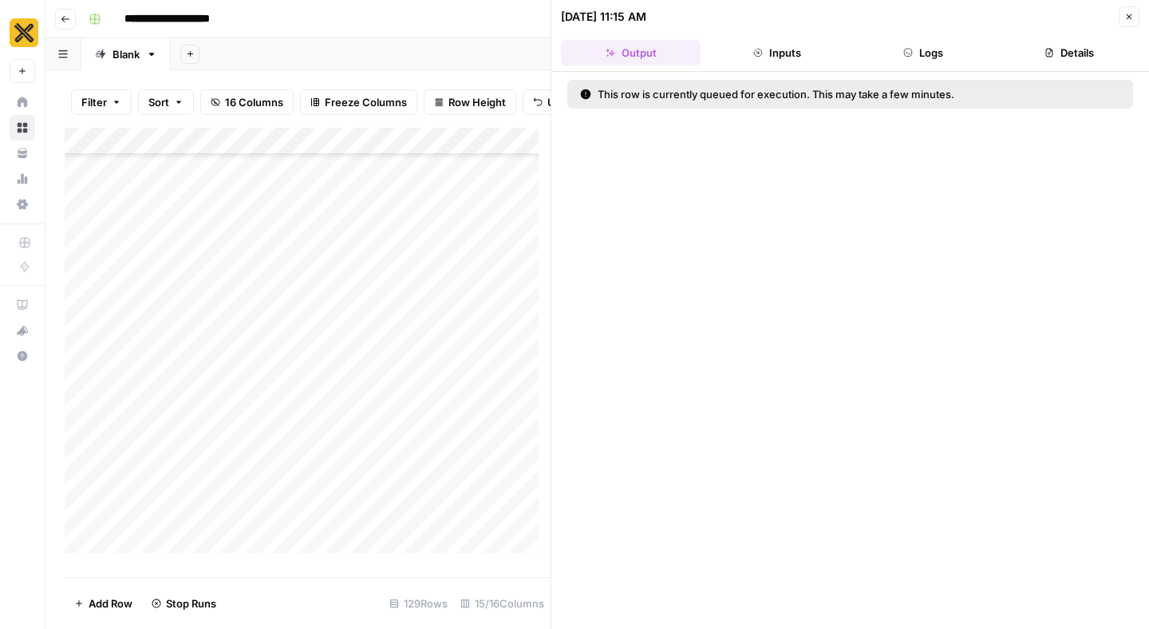
click at [1127, 21] on icon "button" at bounding box center [1129, 17] width 10 height 10
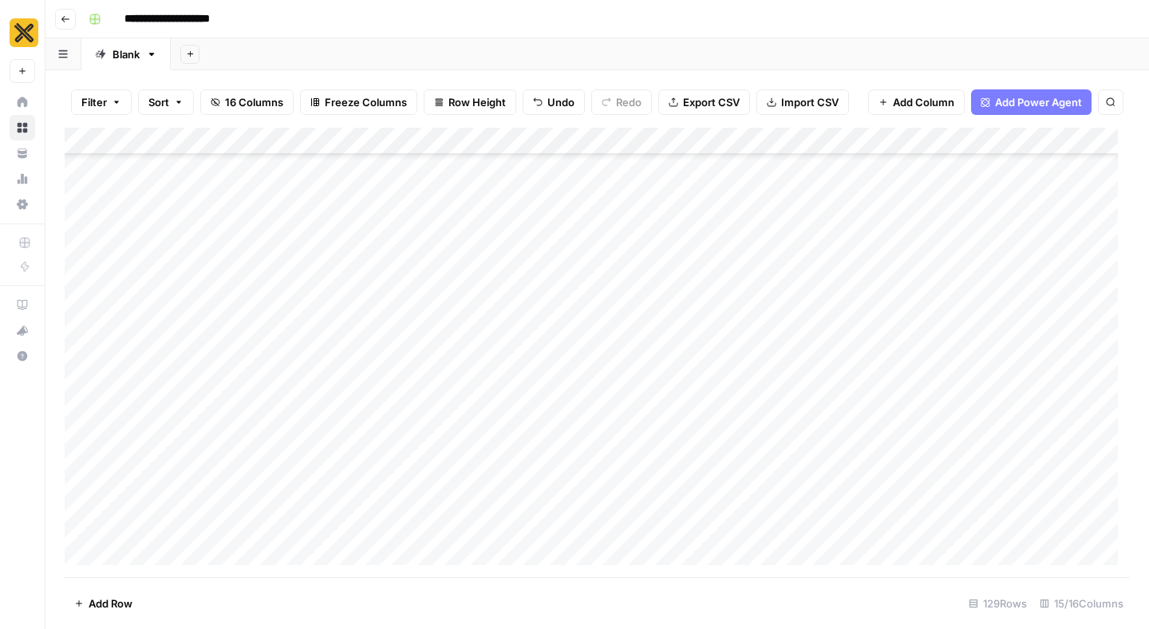
scroll to position [440, 0]
click at [823, 433] on div "Add Column" at bounding box center [597, 352] width 1065 height 449
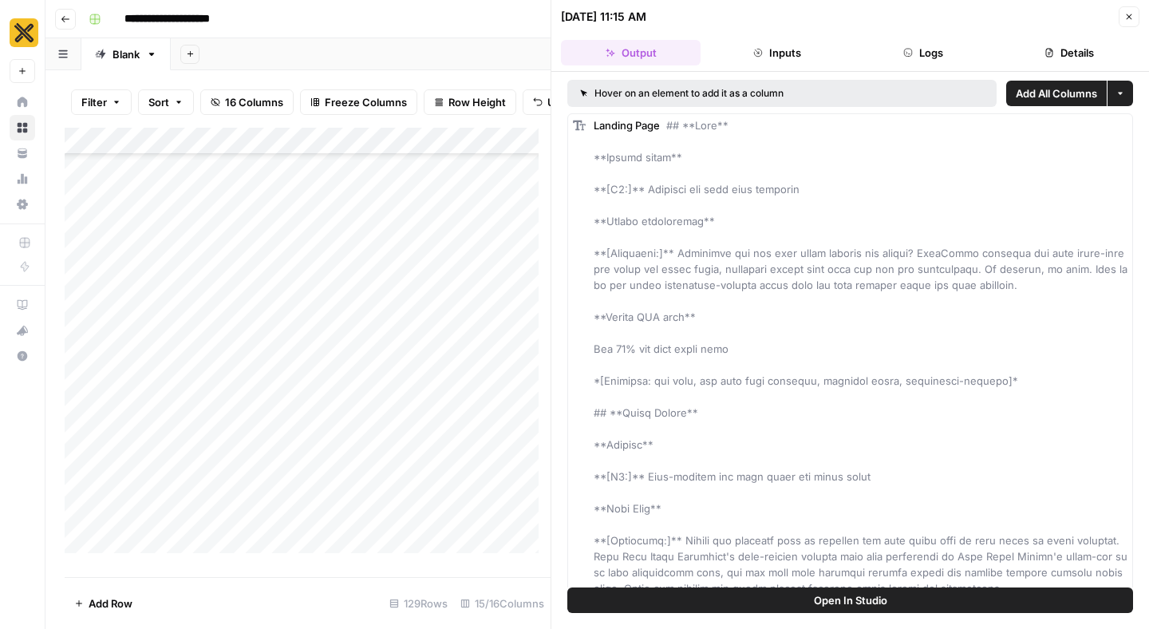
click at [1132, 19] on icon "button" at bounding box center [1129, 17] width 10 height 10
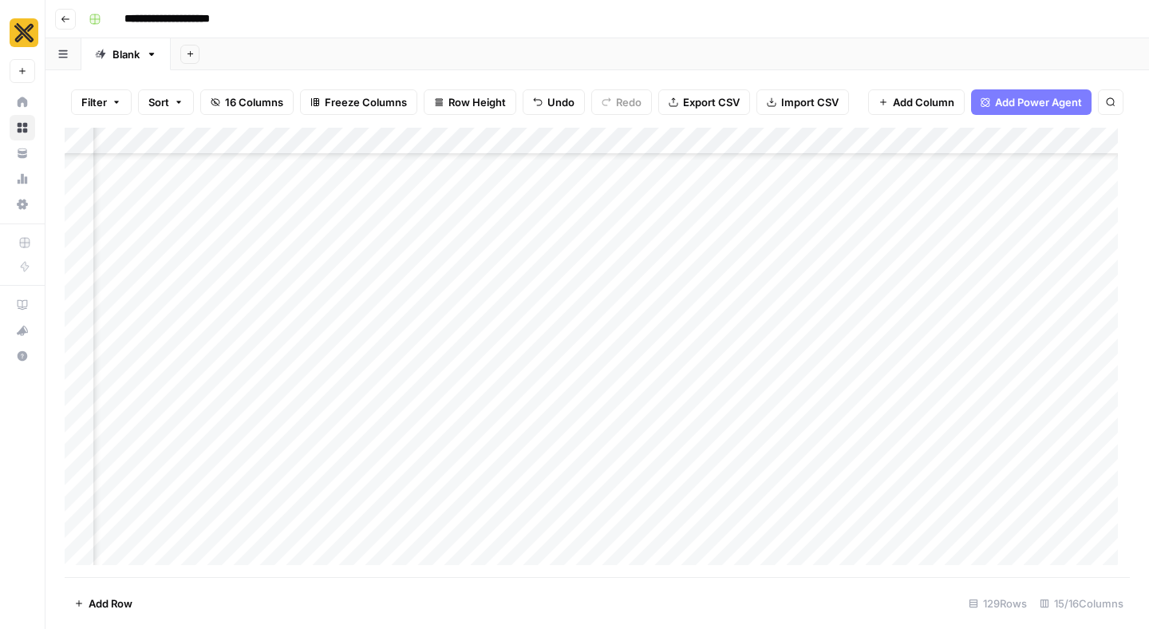
scroll to position [440, 1226]
click at [415, 433] on div "Add Column" at bounding box center [597, 352] width 1065 height 449
type input "*****"
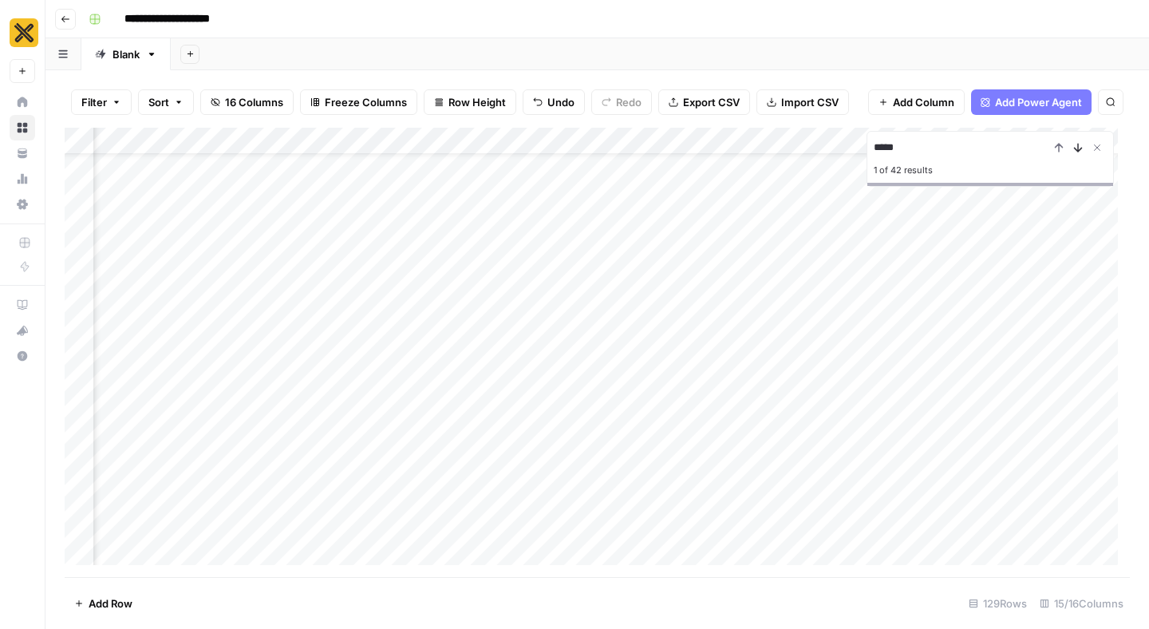
click at [1074, 143] on icon "Next Result" at bounding box center [1077, 147] width 13 height 13
click at [1068, 138] on button "Next Result" at bounding box center [1077, 147] width 19 height 19
click at [1016, 149] on input "*****" at bounding box center [960, 147] width 175 height 19
type input "**********"
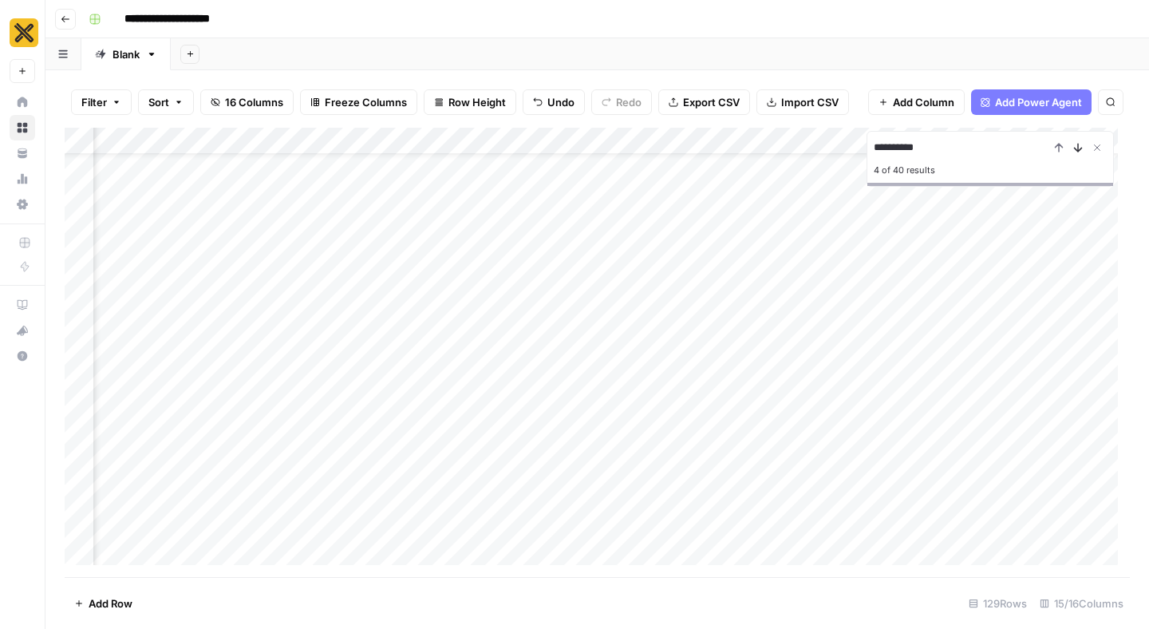
click at [1080, 146] on icon "Next Result" at bounding box center [1077, 147] width 13 height 13
click at [550, 386] on div "Add Column" at bounding box center [597, 352] width 1065 height 449
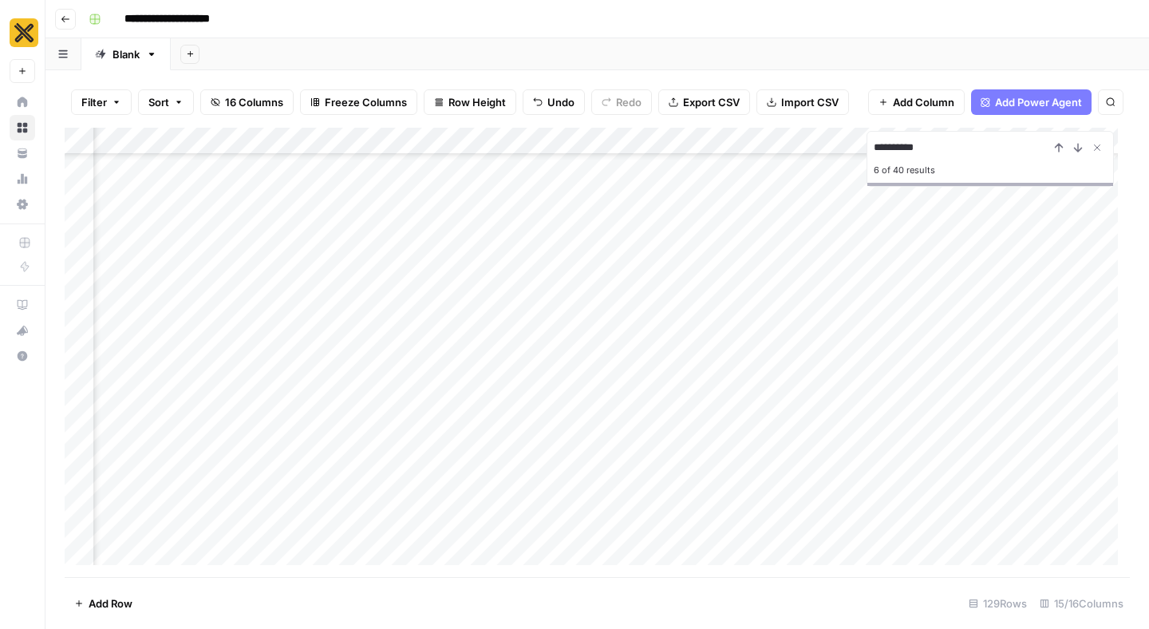
click at [262, 418] on div "Add Column" at bounding box center [597, 352] width 1065 height 449
click at [290, 421] on div "Add Column" at bounding box center [597, 352] width 1065 height 449
click at [83, 423] on div "Add Column" at bounding box center [597, 352] width 1065 height 449
click at [97, 604] on span "Delete 1 Row" at bounding box center [106, 603] width 64 height 16
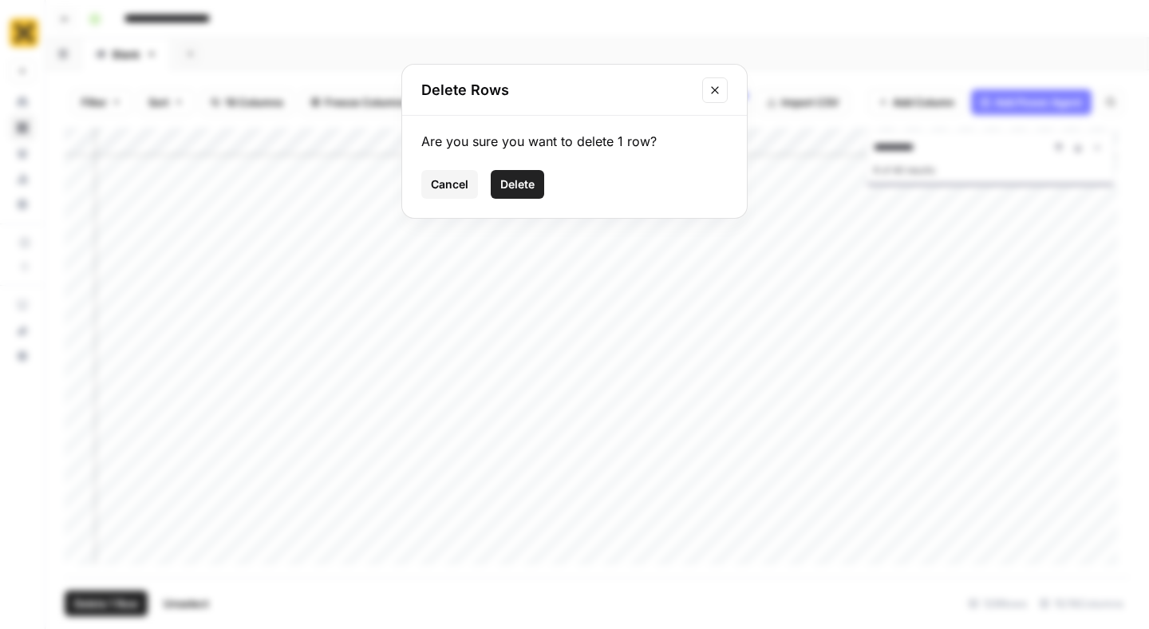
click at [532, 194] on button "Delete" at bounding box center [517, 184] width 53 height 29
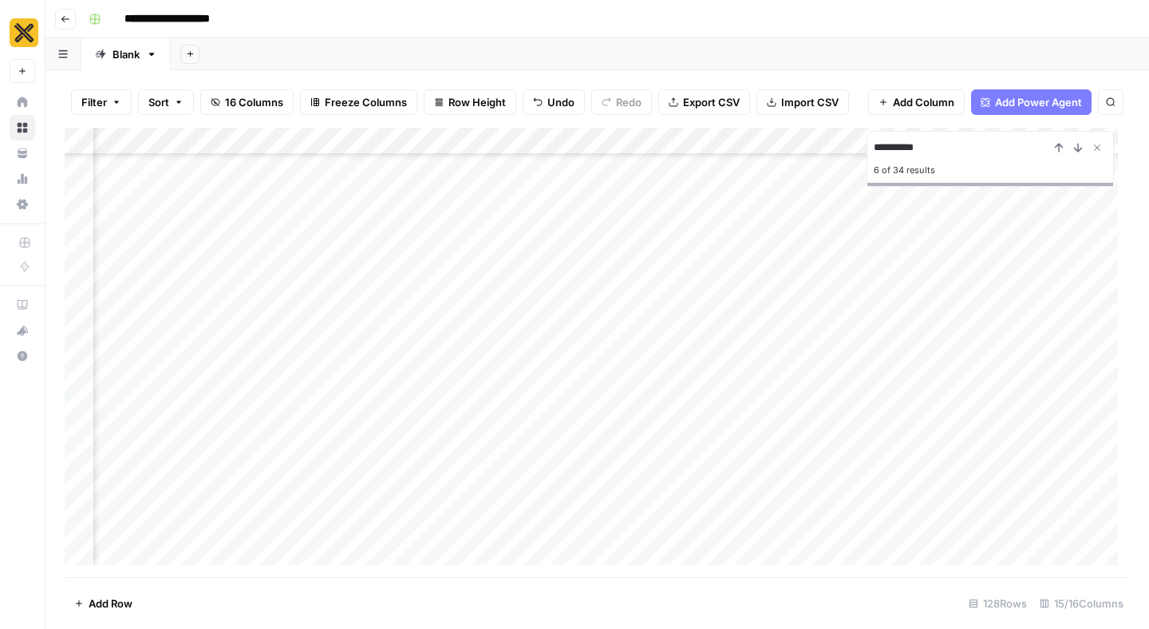
click at [427, 389] on div "Add Column" at bounding box center [597, 352] width 1065 height 449
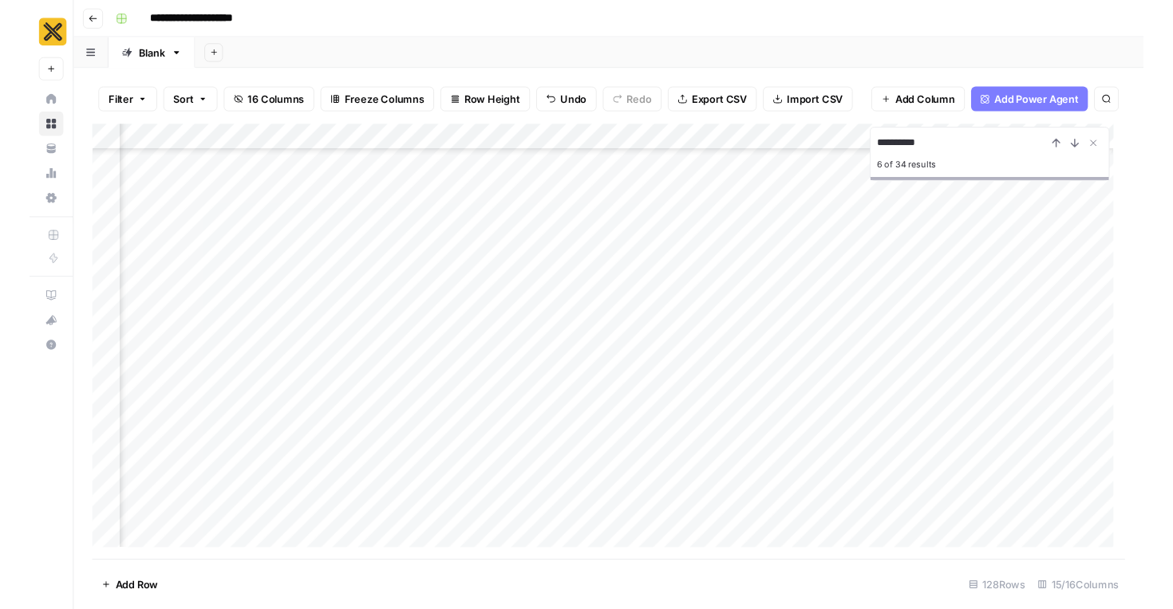
scroll to position [286, 1348]
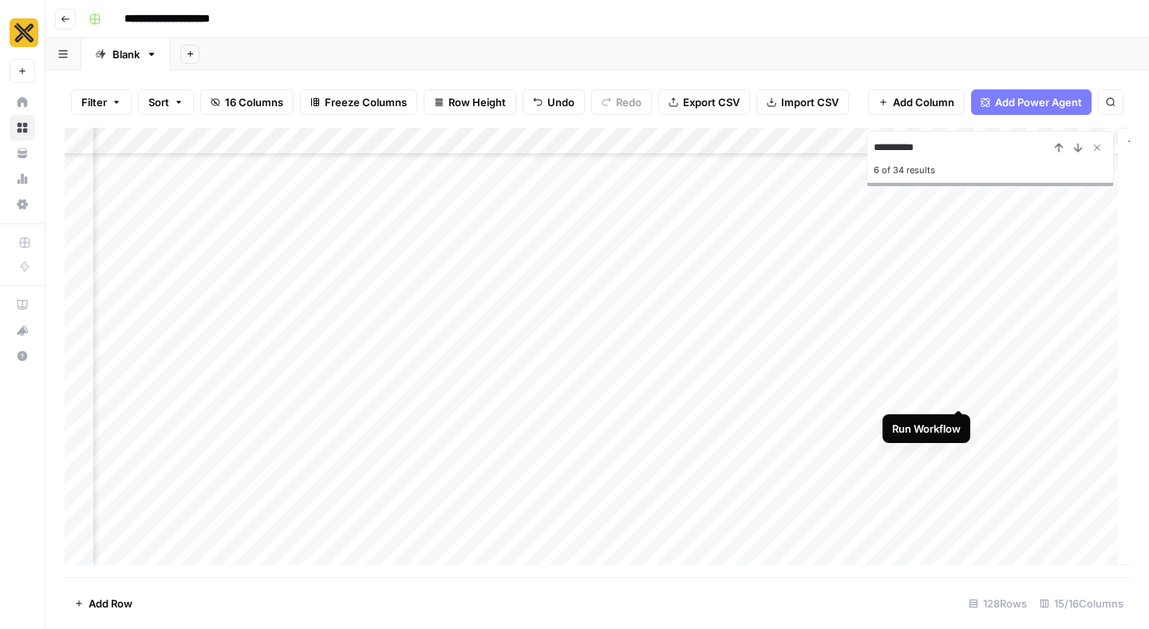
click at [956, 376] on div "Add Column" at bounding box center [597, 352] width 1065 height 449
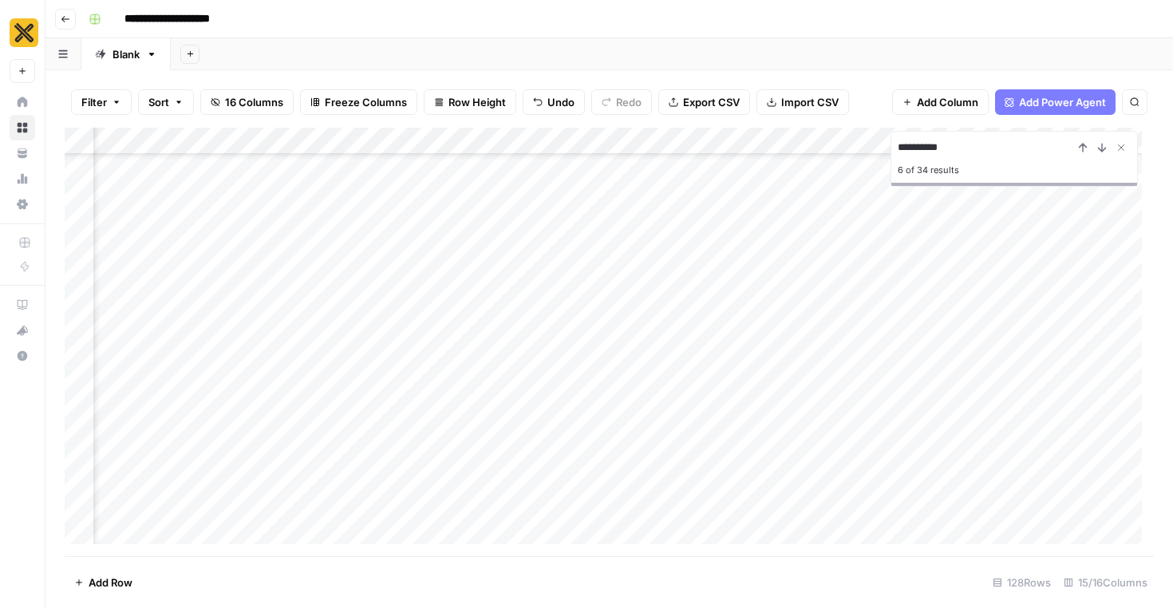
scroll to position [286, 1052]
click at [1121, 144] on icon "Close Search" at bounding box center [1120, 147] width 13 height 13
click at [1139, 102] on button "Search" at bounding box center [1135, 102] width 26 height 26
click at [1099, 146] on icon "Next Result" at bounding box center [1101, 147] width 13 height 13
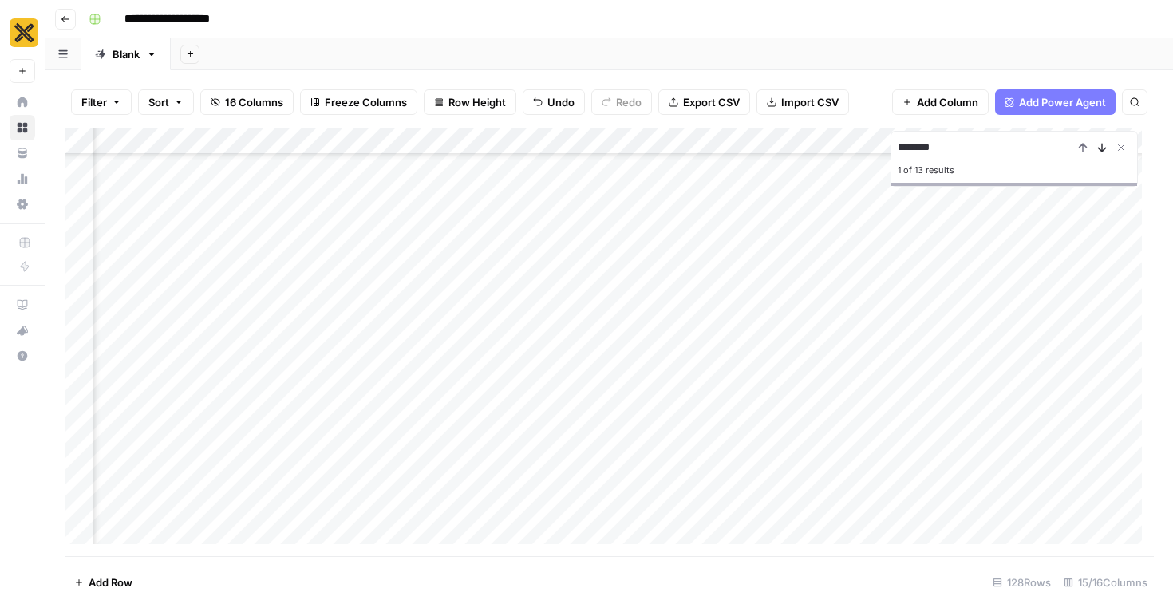
scroll to position [166, 442]
click at [1099, 146] on icon "Next Result" at bounding box center [1101, 147] width 13 height 13
click at [806, 513] on div "Add Column" at bounding box center [609, 342] width 1089 height 428
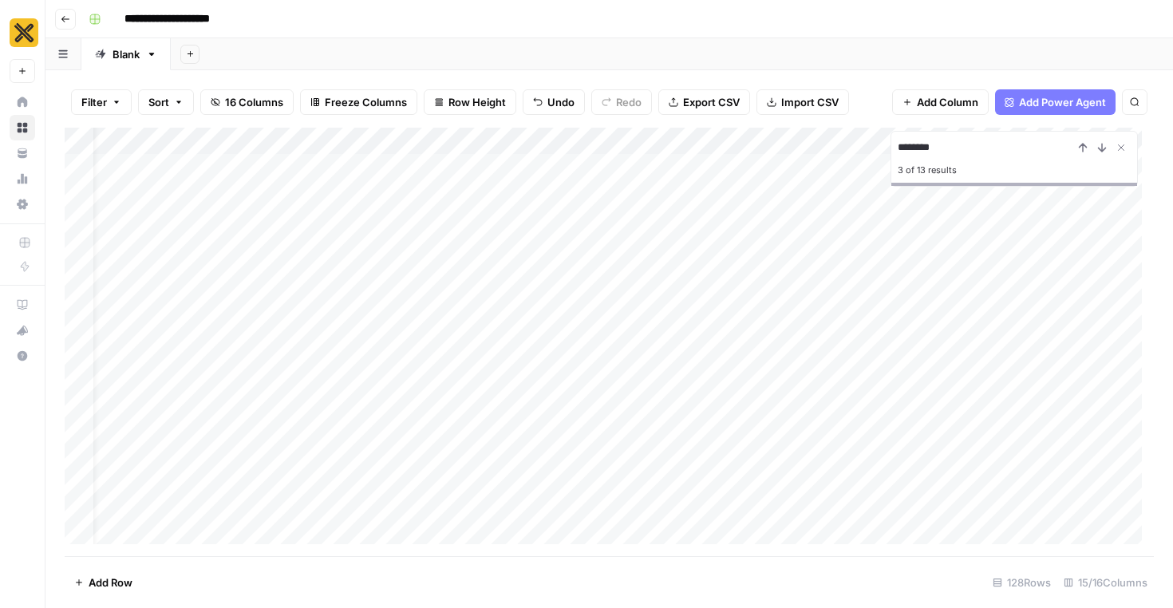
drag, startPoint x: 944, startPoint y: 148, endPoint x: 875, endPoint y: 148, distance: 68.6
click at [875, 148] on div "Add Column ******** 3 of 13 results" at bounding box center [609, 342] width 1089 height 428
type input "*********"
click at [1104, 148] on icon "Next Result" at bounding box center [1101, 147] width 13 height 13
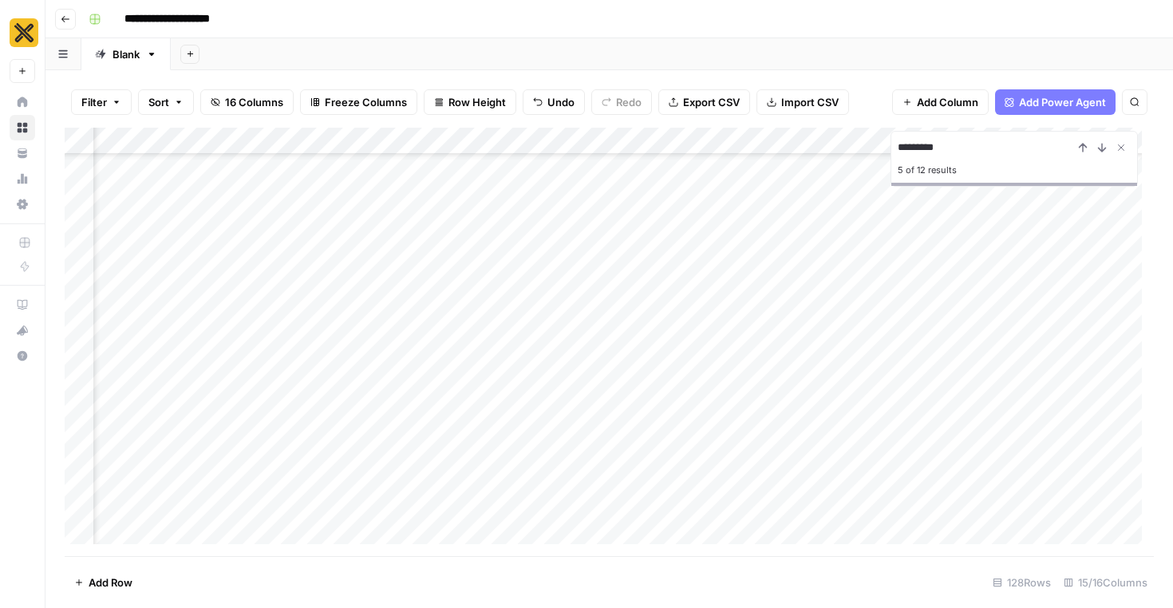
scroll to position [481, 963]
click at [701, 518] on div "Add Column" at bounding box center [609, 342] width 1089 height 428
click at [961, 348] on div "Add Column" at bounding box center [609, 342] width 1089 height 428
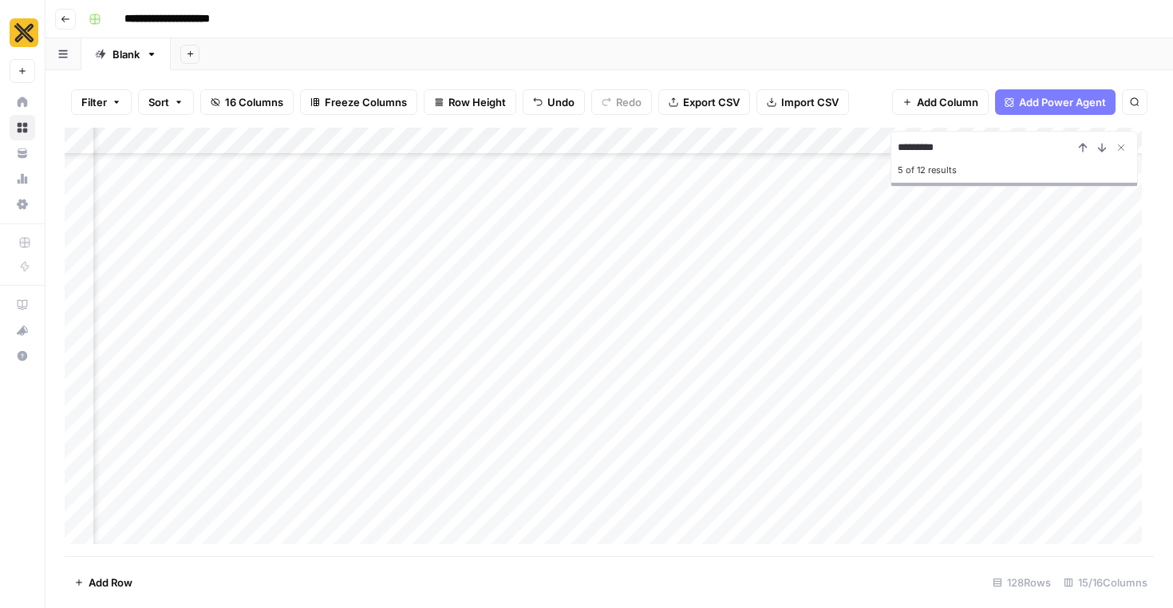
click at [719, 393] on div "Add Column" at bounding box center [609, 342] width 1089 height 428
click at [652, 568] on footer "Add Row 128 Rows 15/16 Columns" at bounding box center [609, 582] width 1089 height 52
click at [841, 445] on div "Add Column" at bounding box center [609, 342] width 1089 height 428
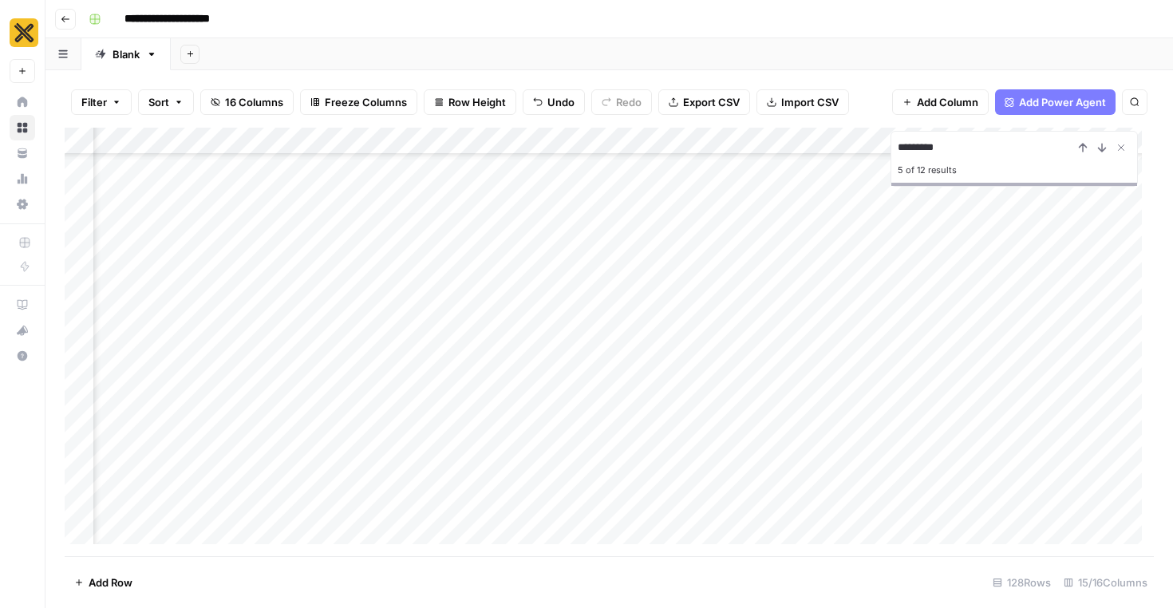
scroll to position [501, 838]
click at [847, 250] on div "Add Column" at bounding box center [609, 342] width 1089 height 428
click at [757, 459] on div "Add Column" at bounding box center [609, 342] width 1089 height 428
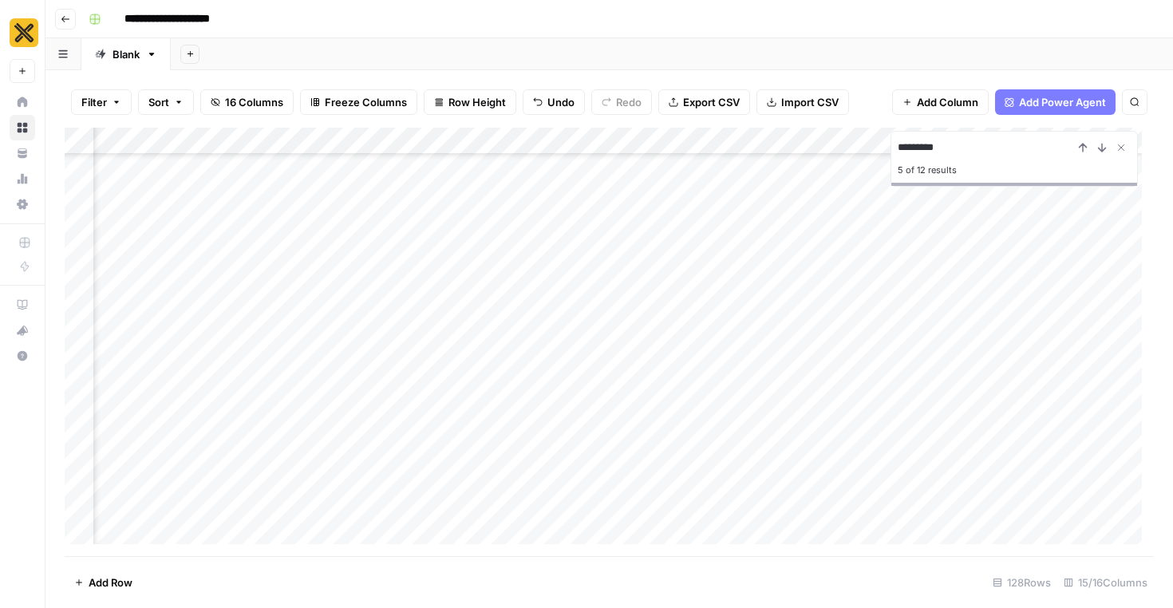
click at [686, 494] on div "Add Column" at bounding box center [609, 342] width 1089 height 428
